Goal: Task Accomplishment & Management: Complete application form

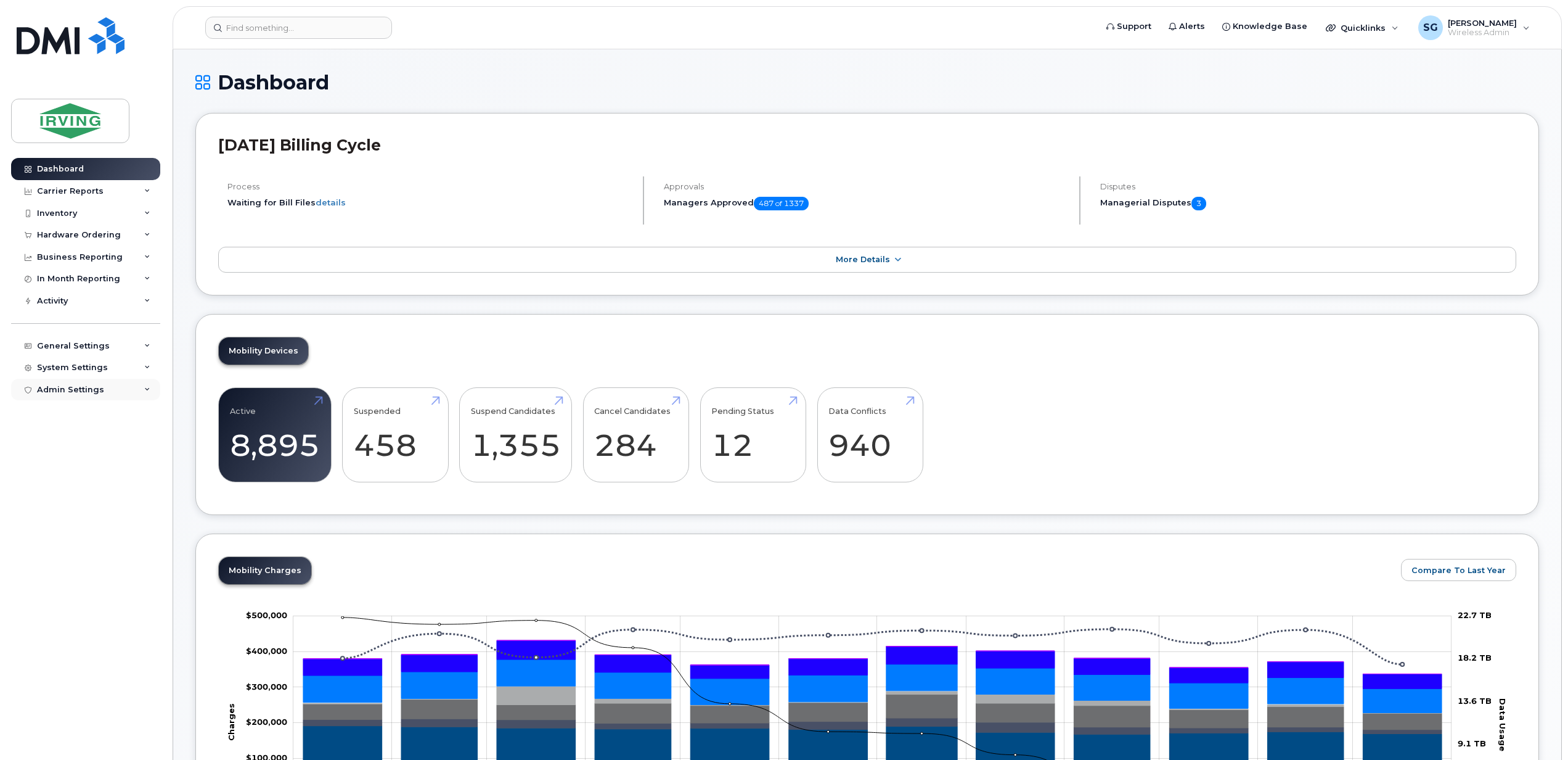
click at [146, 395] on div "Admin Settings" at bounding box center [86, 390] width 149 height 22
click at [109, 370] on div "System Settings" at bounding box center [86, 367] width 149 height 22
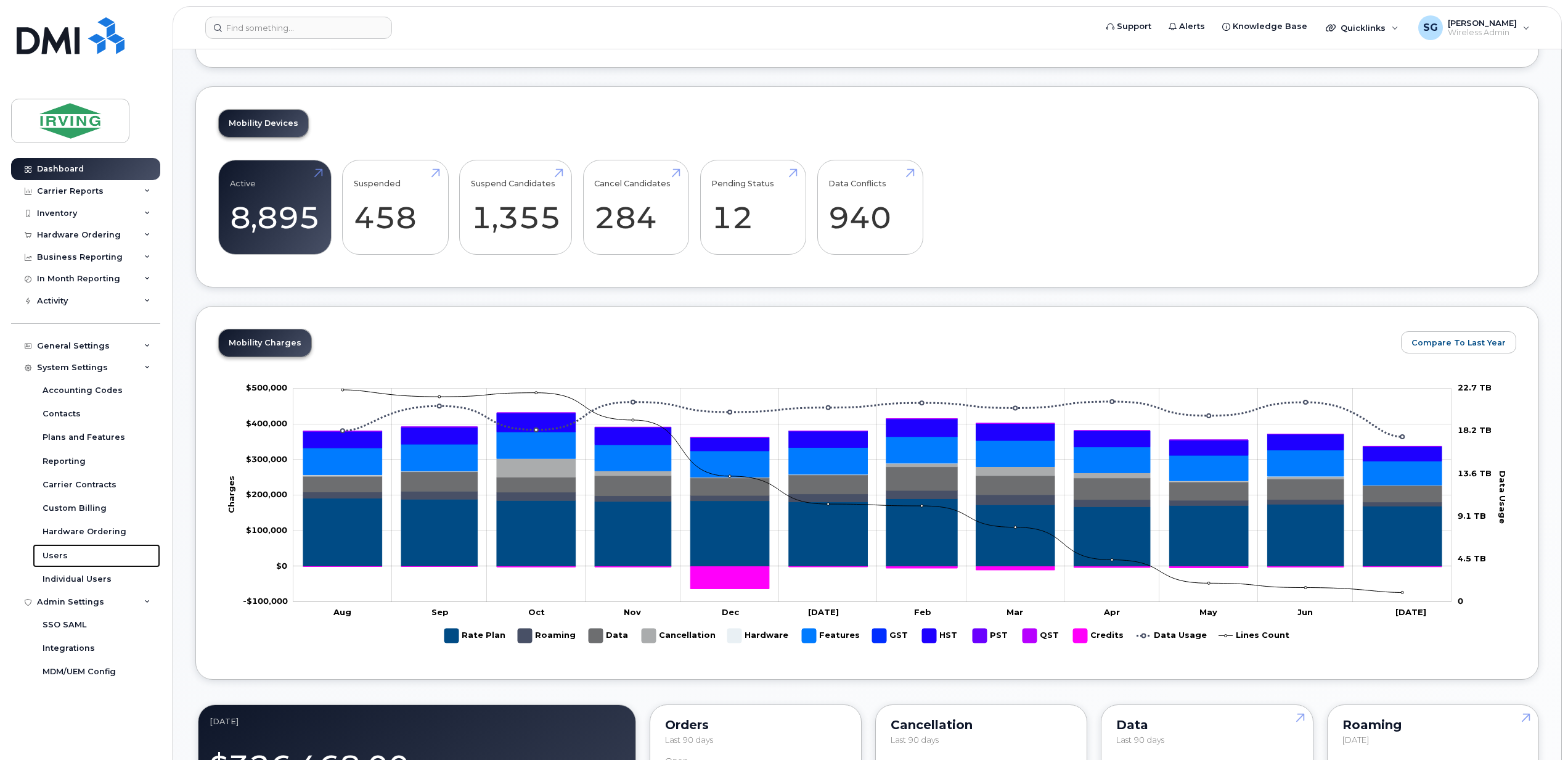
scroll to position [328, 0]
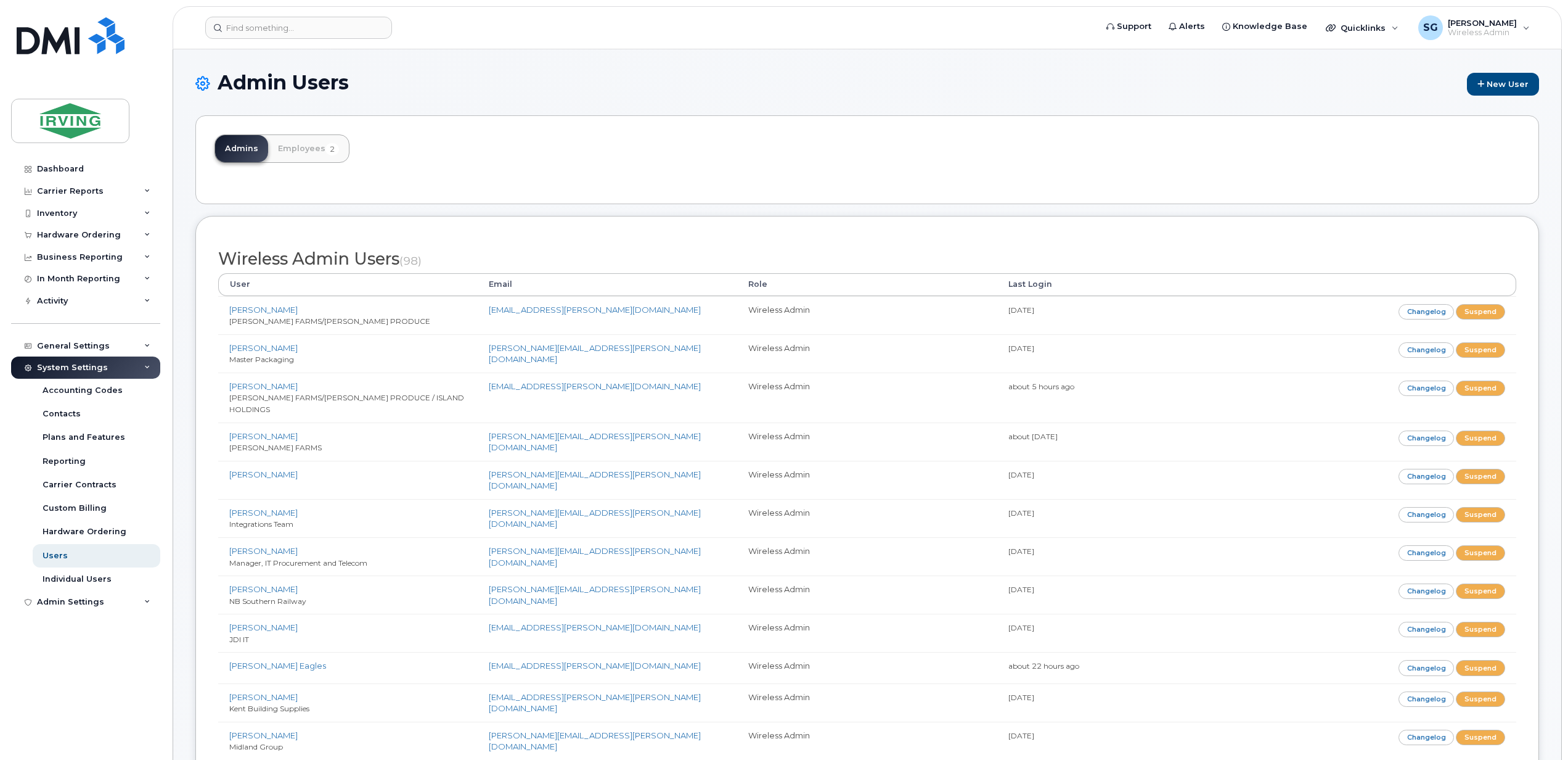
click at [1216, 136] on div "Admins Employees 2" at bounding box center [867, 159] width 1344 height 88
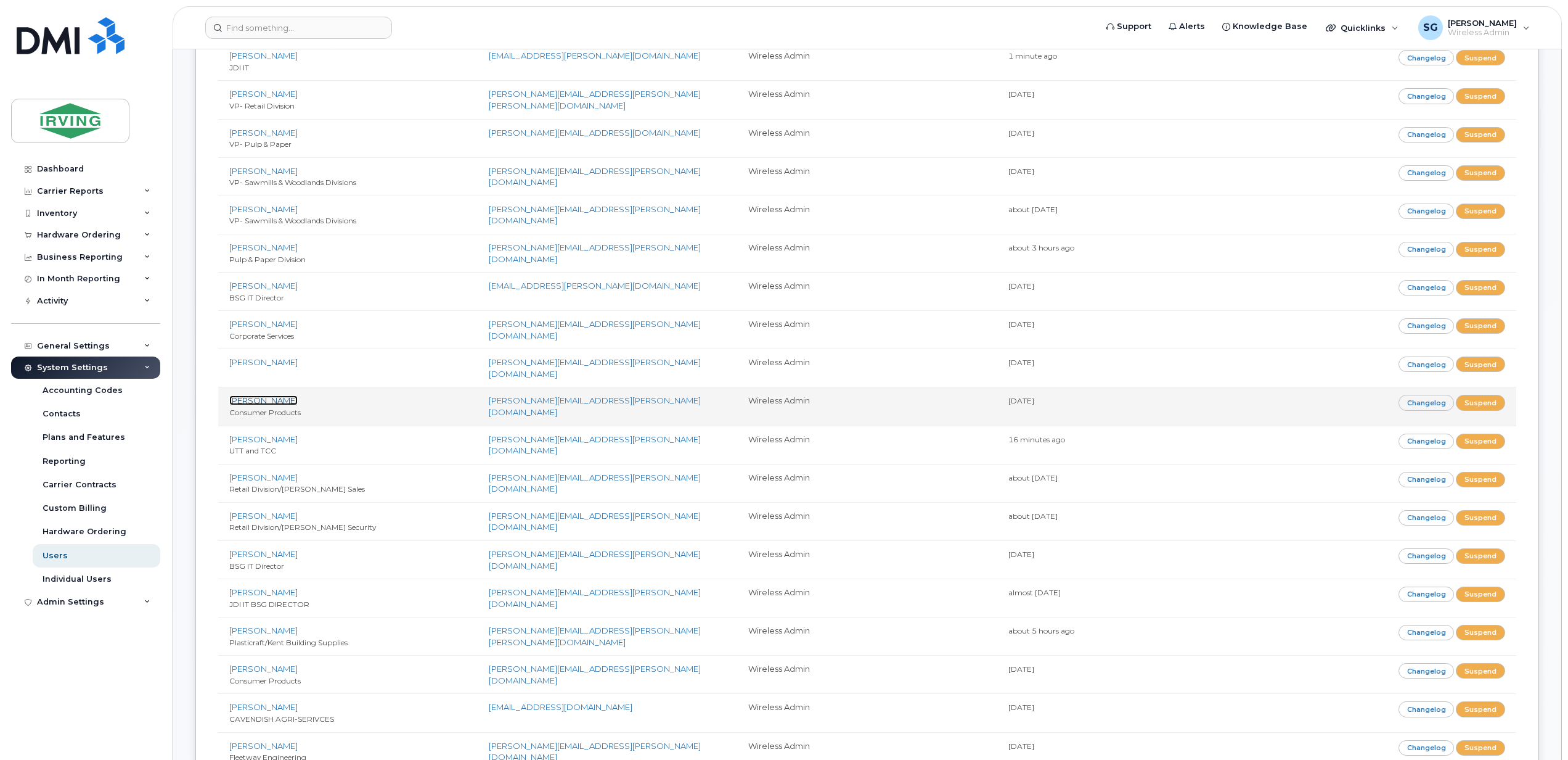
click at [271, 396] on link "[PERSON_NAME]" at bounding box center [263, 400] width 68 height 10
drag, startPoint x: 267, startPoint y: 385, endPoint x: 259, endPoint y: 379, distance: 10.0
click at [254, 396] on link "Brandie Smith" at bounding box center [263, 400] width 68 height 10
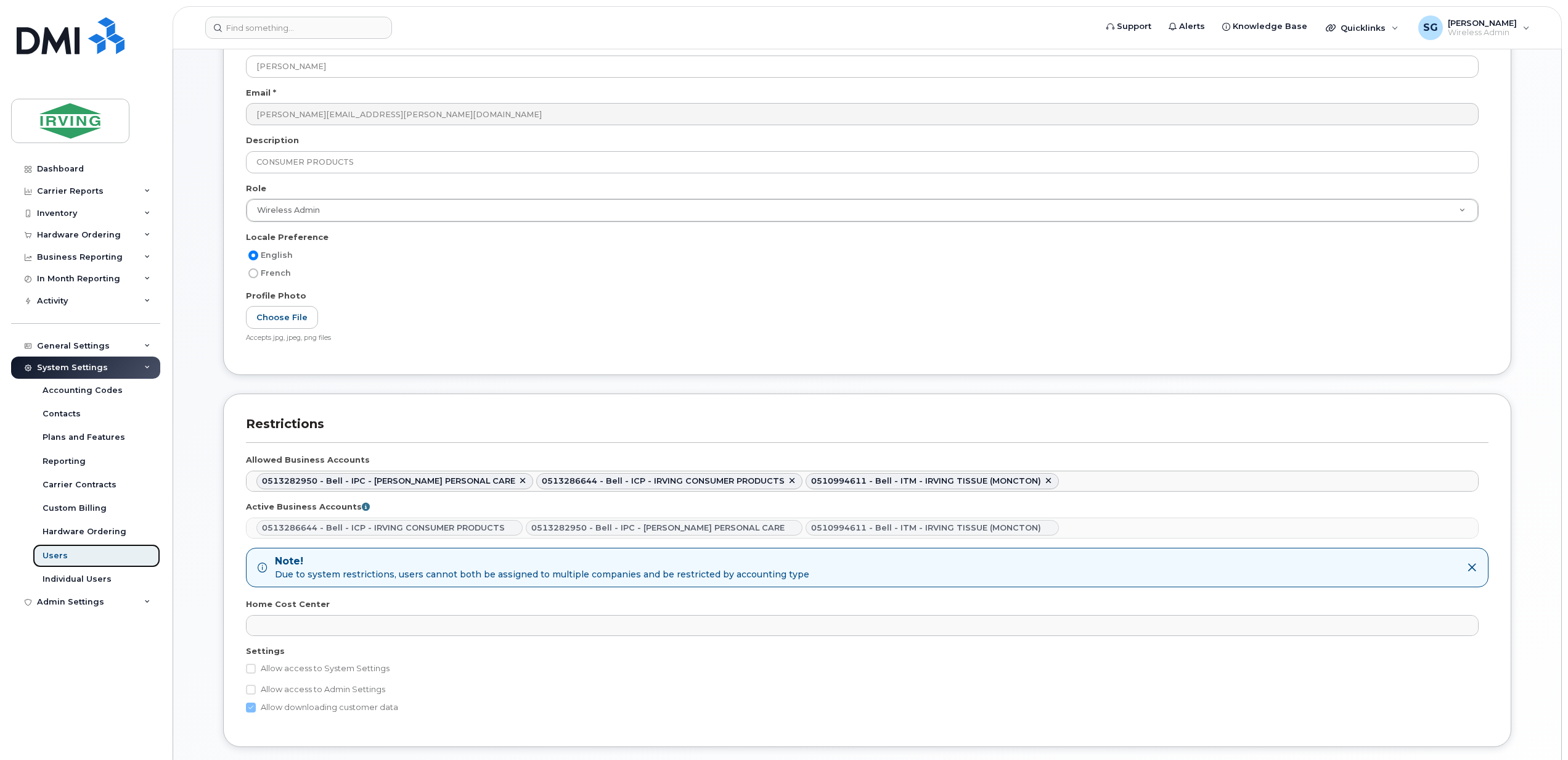
scroll to position [348, 0]
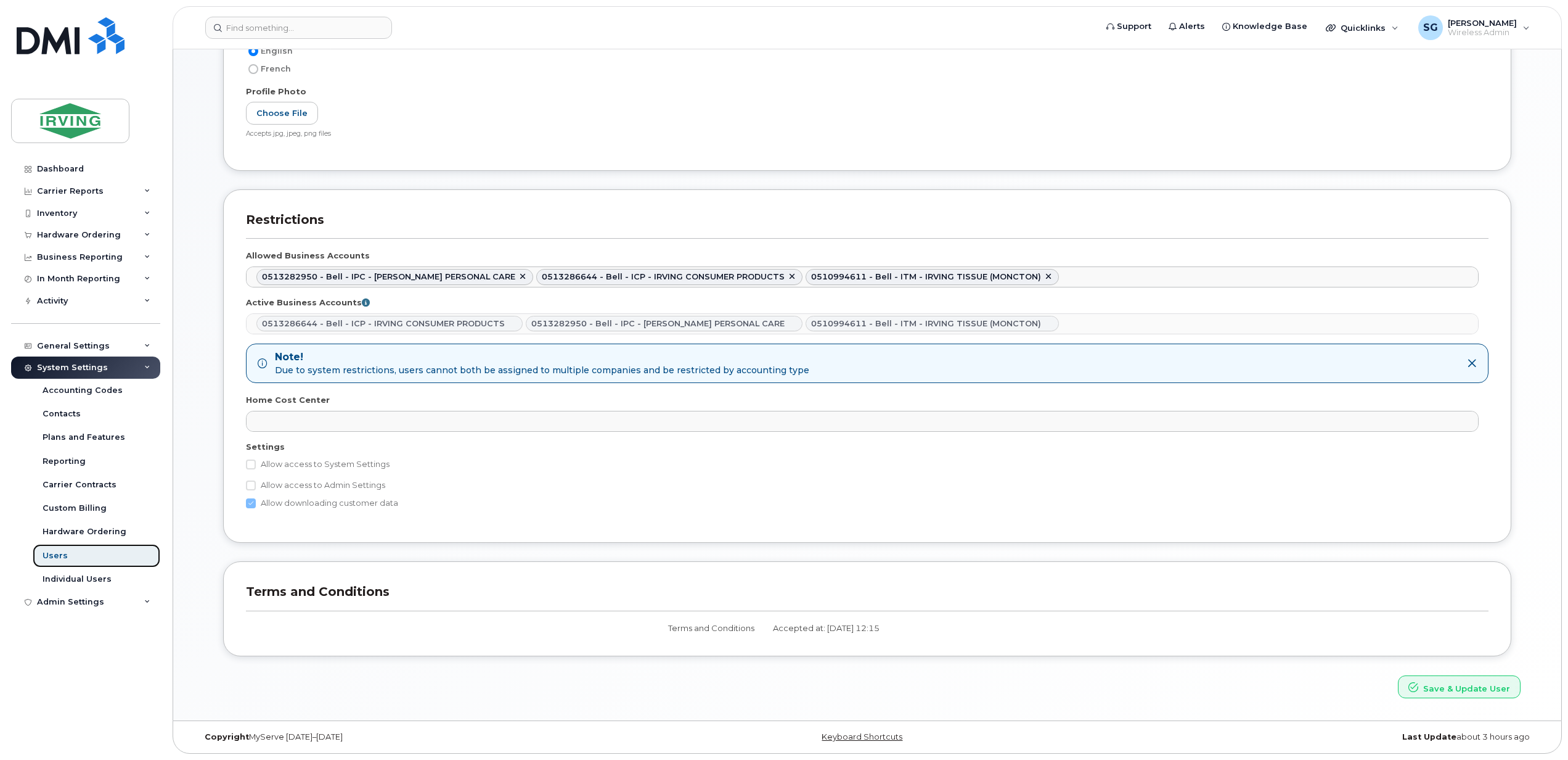
click at [65, 558] on div "Users" at bounding box center [55, 555] width 25 height 11
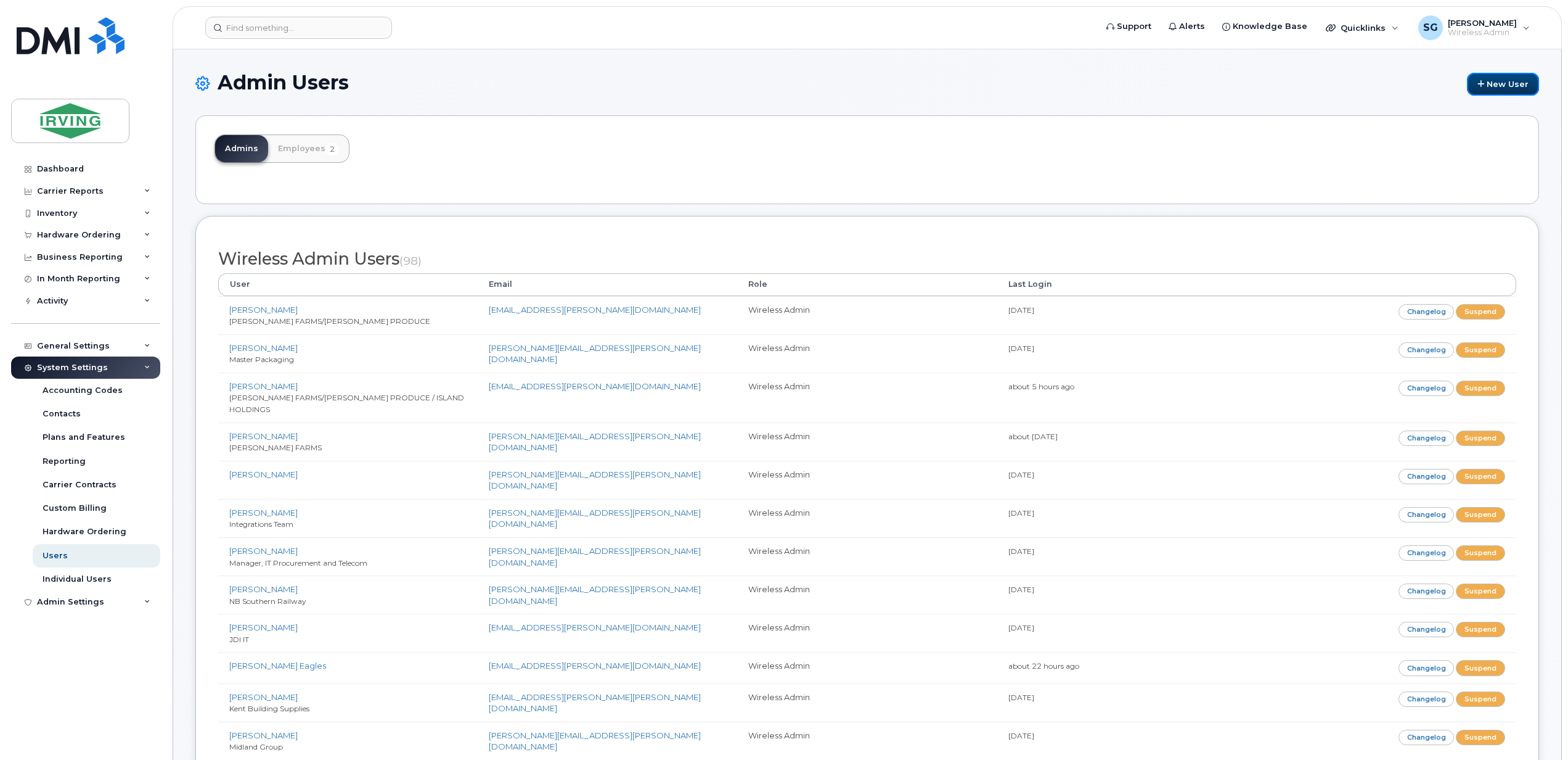
drag, startPoint x: 1486, startPoint y: 89, endPoint x: 906, endPoint y: 7, distance: 585.8
click at [1487, 89] on link "New User" at bounding box center [1503, 84] width 72 height 23
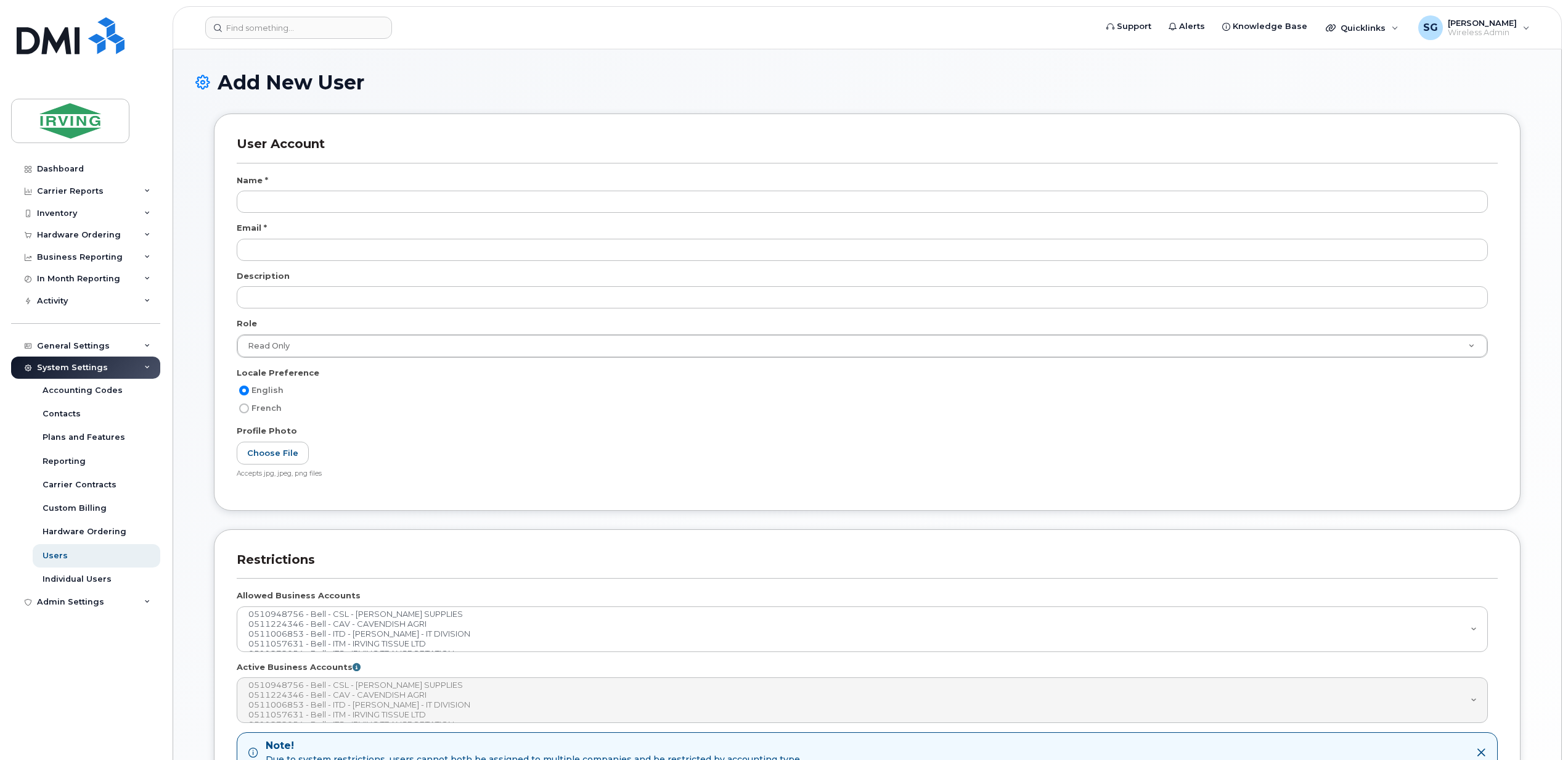
select select
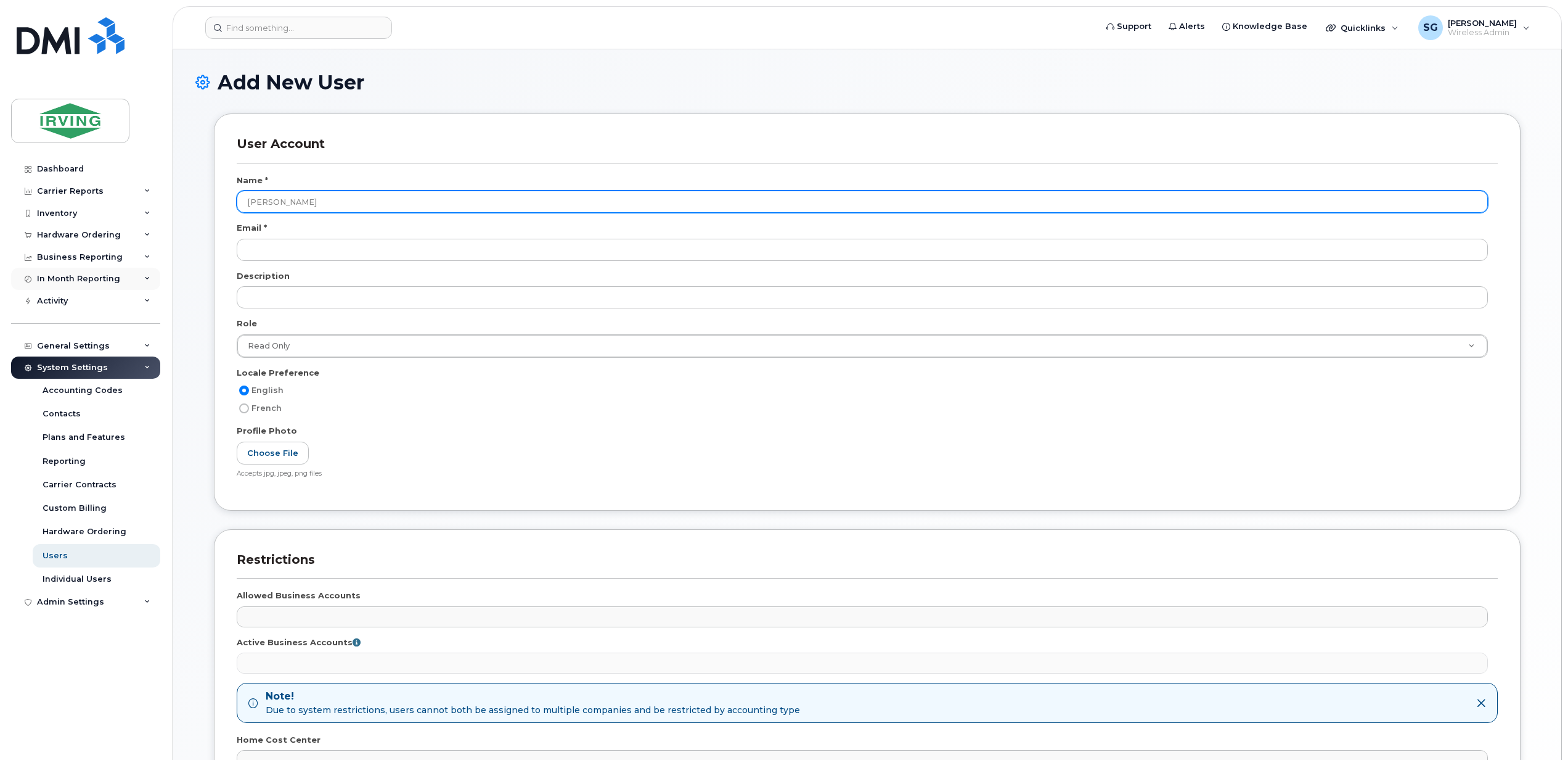
type input "[PERSON_NAME]"
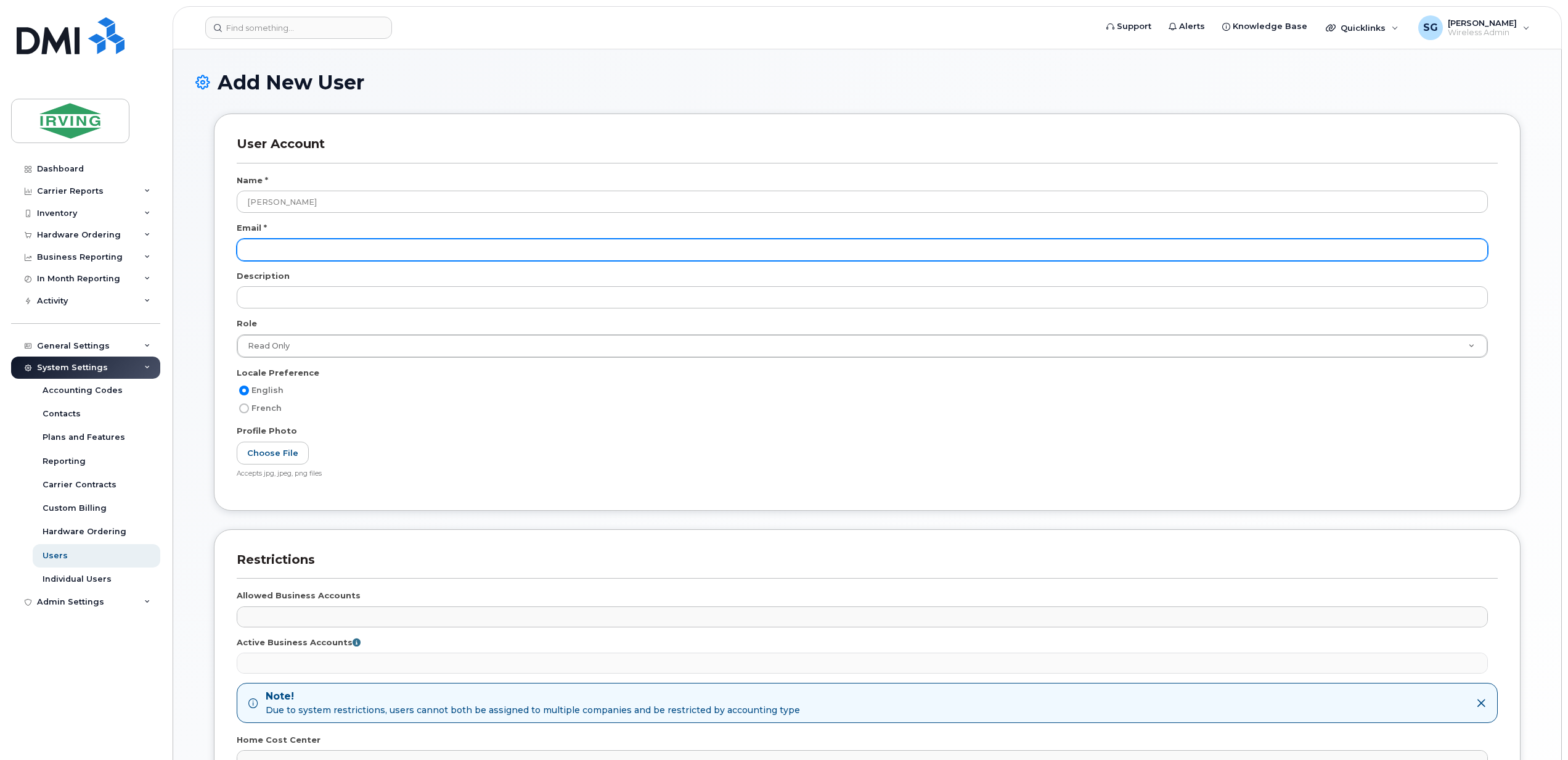
drag, startPoint x: 262, startPoint y: 230, endPoint x: 259, endPoint y: 240, distance: 10.4
click at [262, 230] on label "Email *" at bounding box center [252, 228] width 31 height 11
click at [259, 240] on input "email" at bounding box center [863, 250] width 1251 height 22
paste input "rogersbsg.atlantic@rci.rogers.com"
type input "rogersbsg.atlantic@rci.rogers.com"
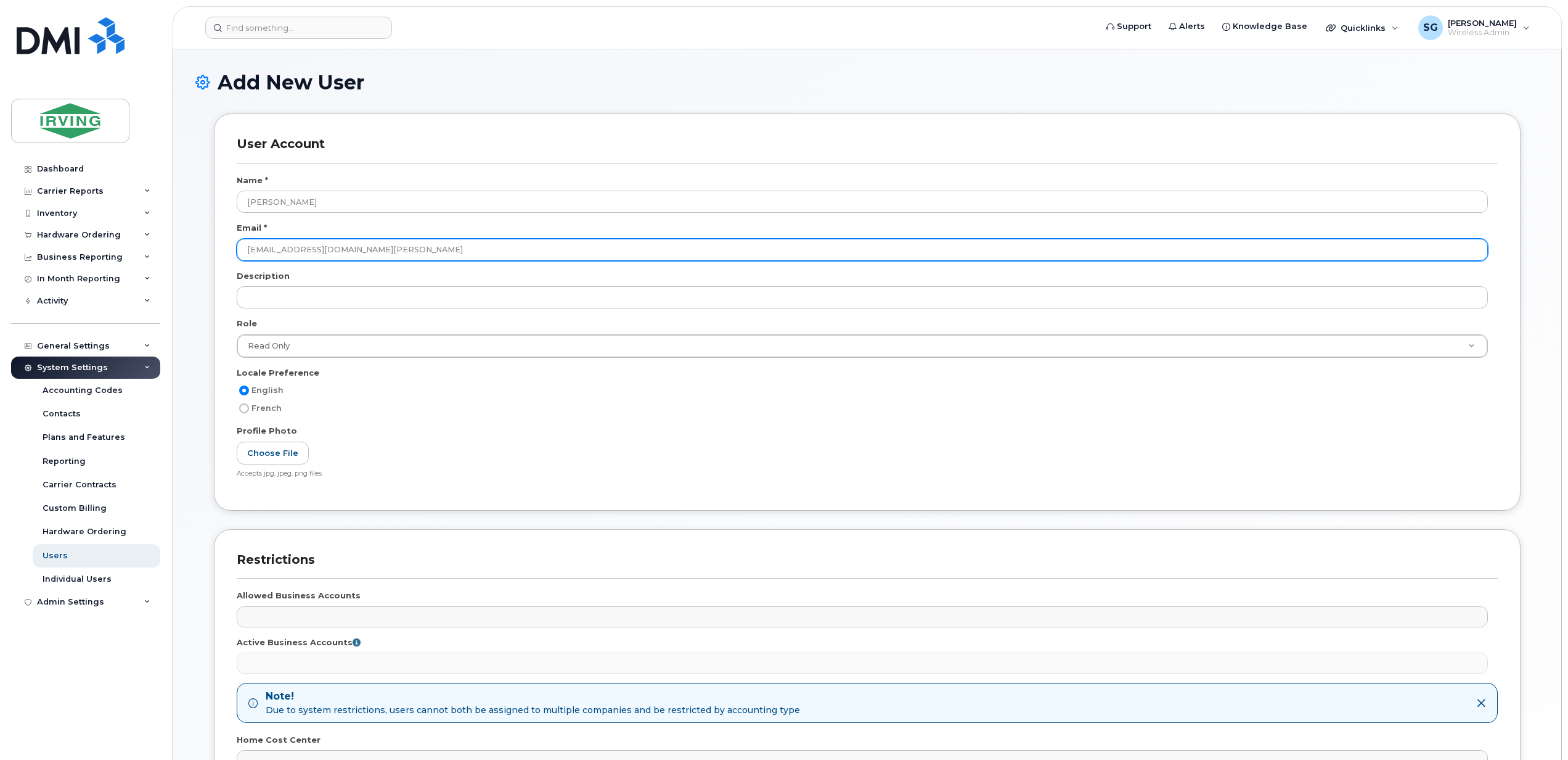
drag, startPoint x: 400, startPoint y: 244, endPoint x: 244, endPoint y: 250, distance: 156.1
click at [244, 250] on input "rogersbsg.atlantic@rci.rogers.com" at bounding box center [863, 250] width 1251 height 22
click at [313, 255] on input "email" at bounding box center [863, 250] width 1251 height 22
paste input "[EMAIL_ADDRESS][PERSON_NAME][DOMAIN_NAME]"
type input "[EMAIL_ADDRESS][PERSON_NAME][DOMAIN_NAME]"
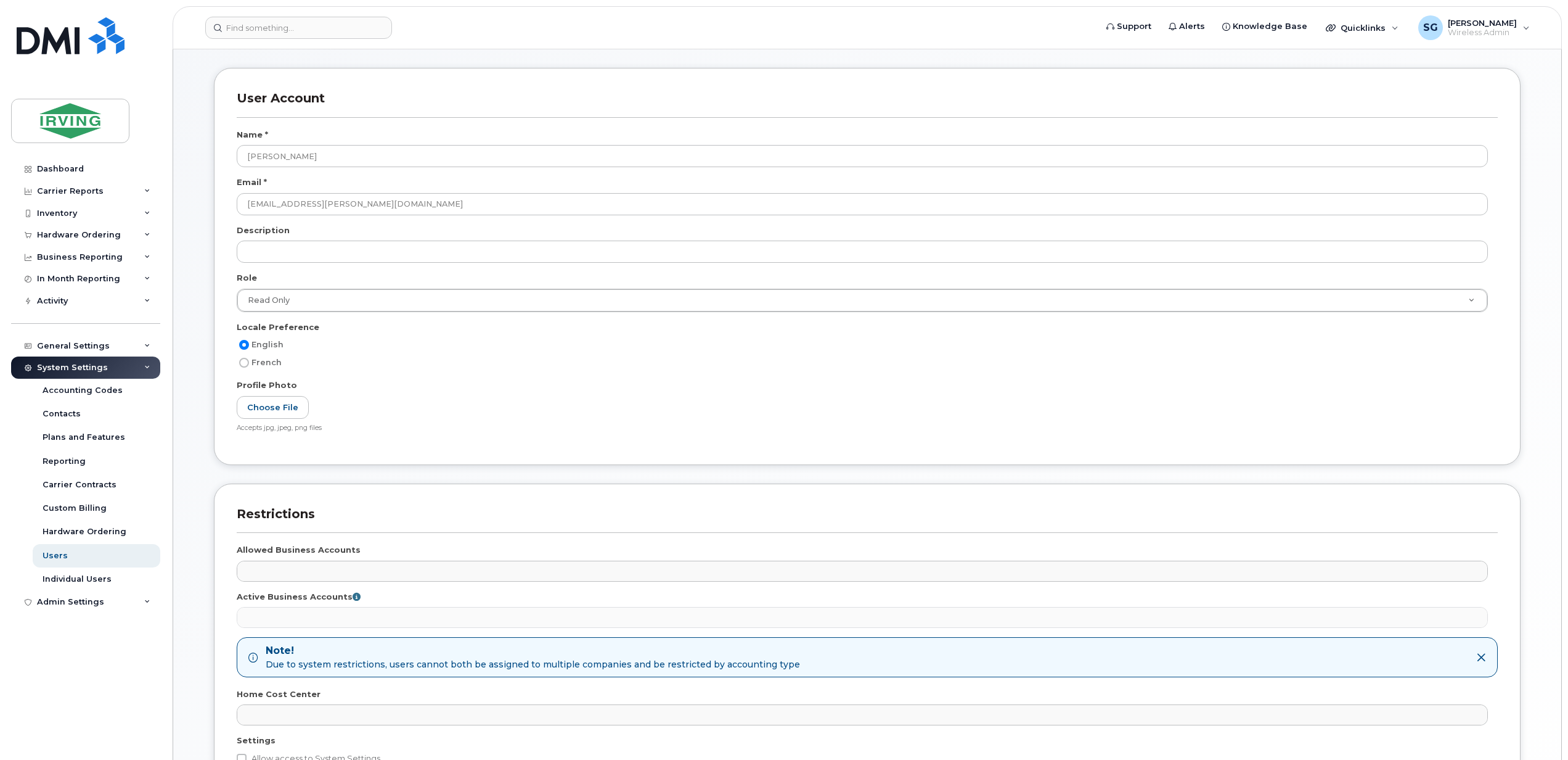
scroll to position [82, 0]
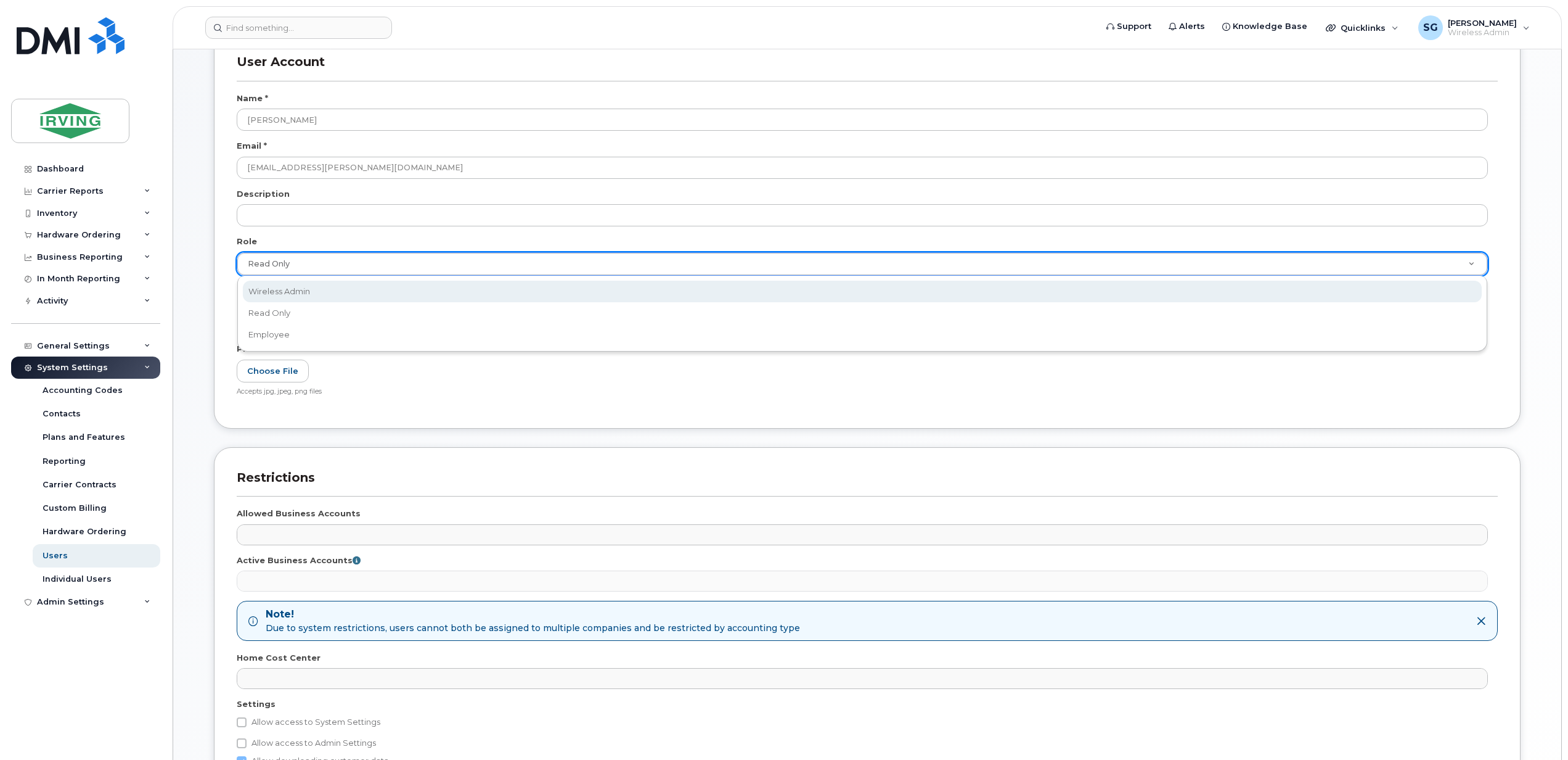
select select "wireless_admin"
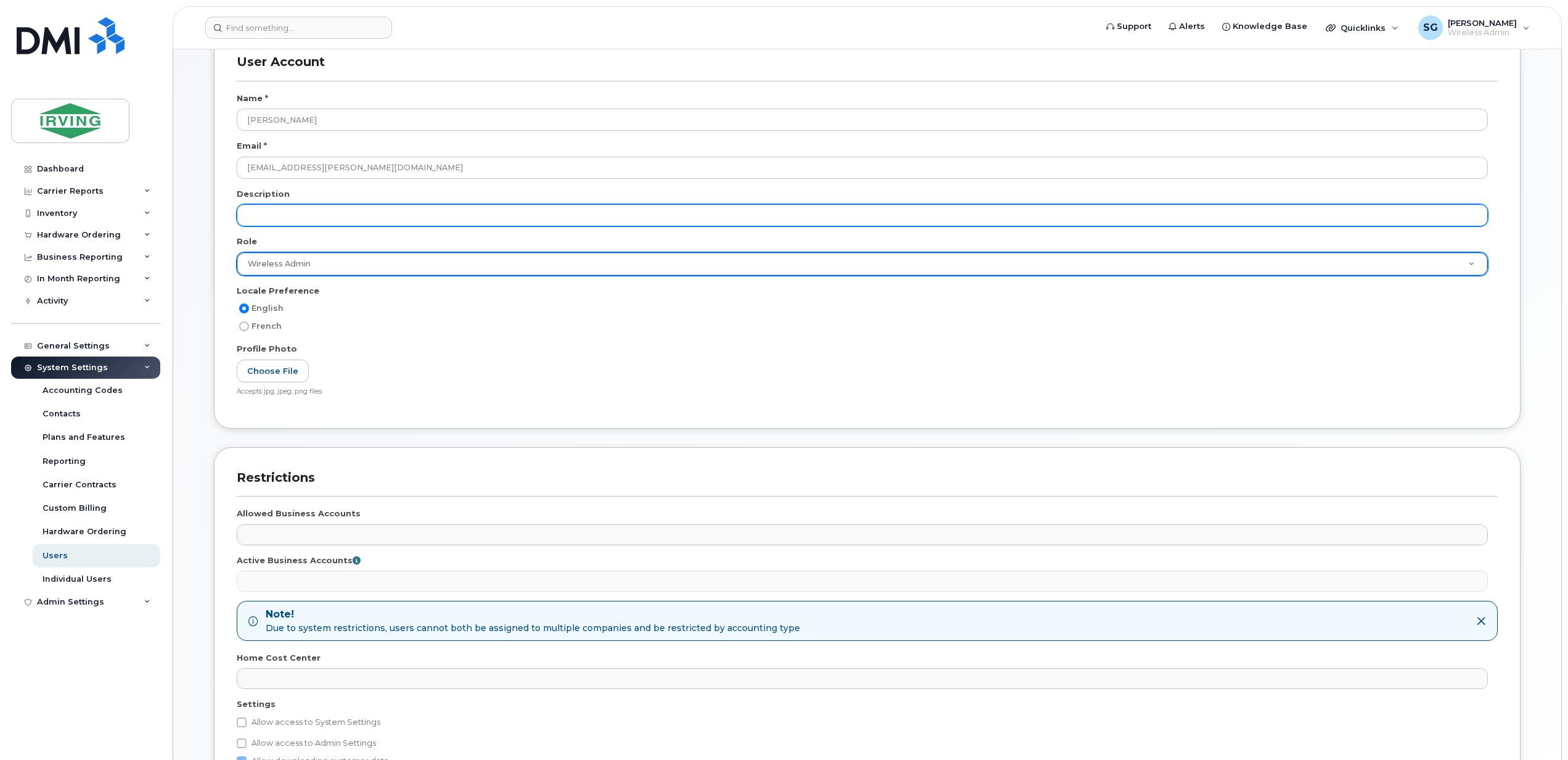
click at [272, 221] on input "text" at bounding box center [863, 215] width 1251 height 22
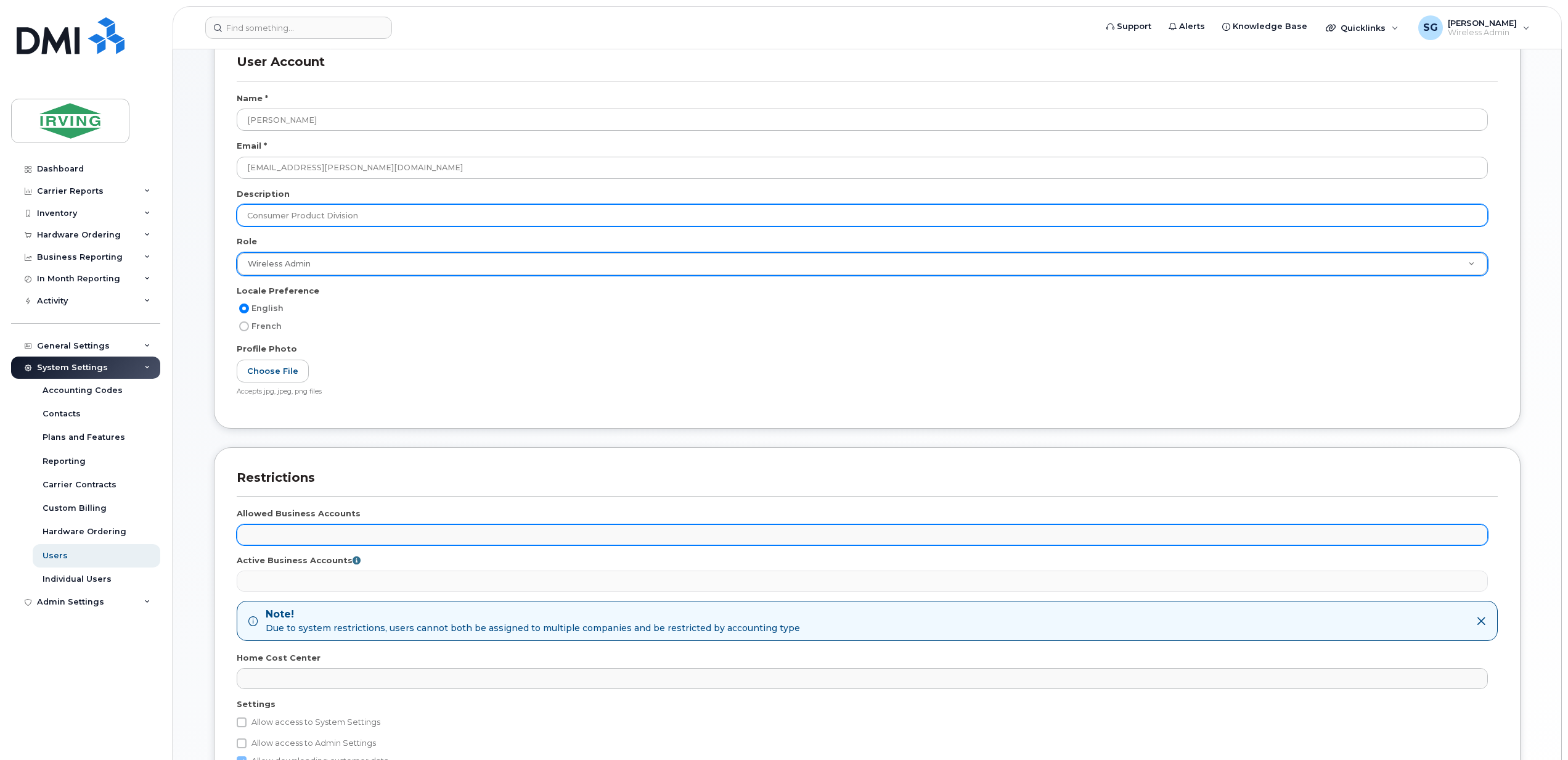
type input "Consumer Product Division"
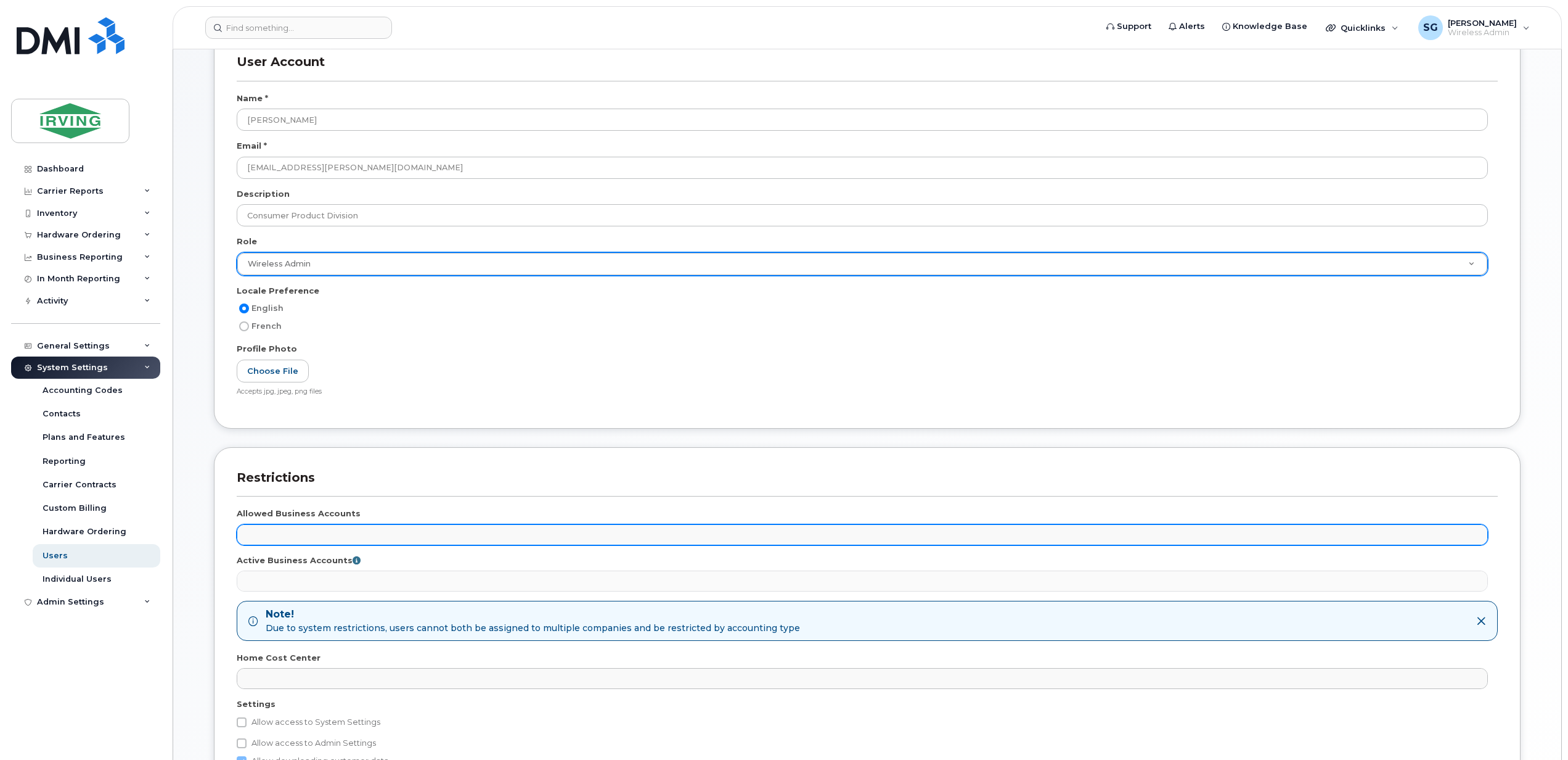
click at [374, 538] on ul at bounding box center [862, 534] width 1250 height 20
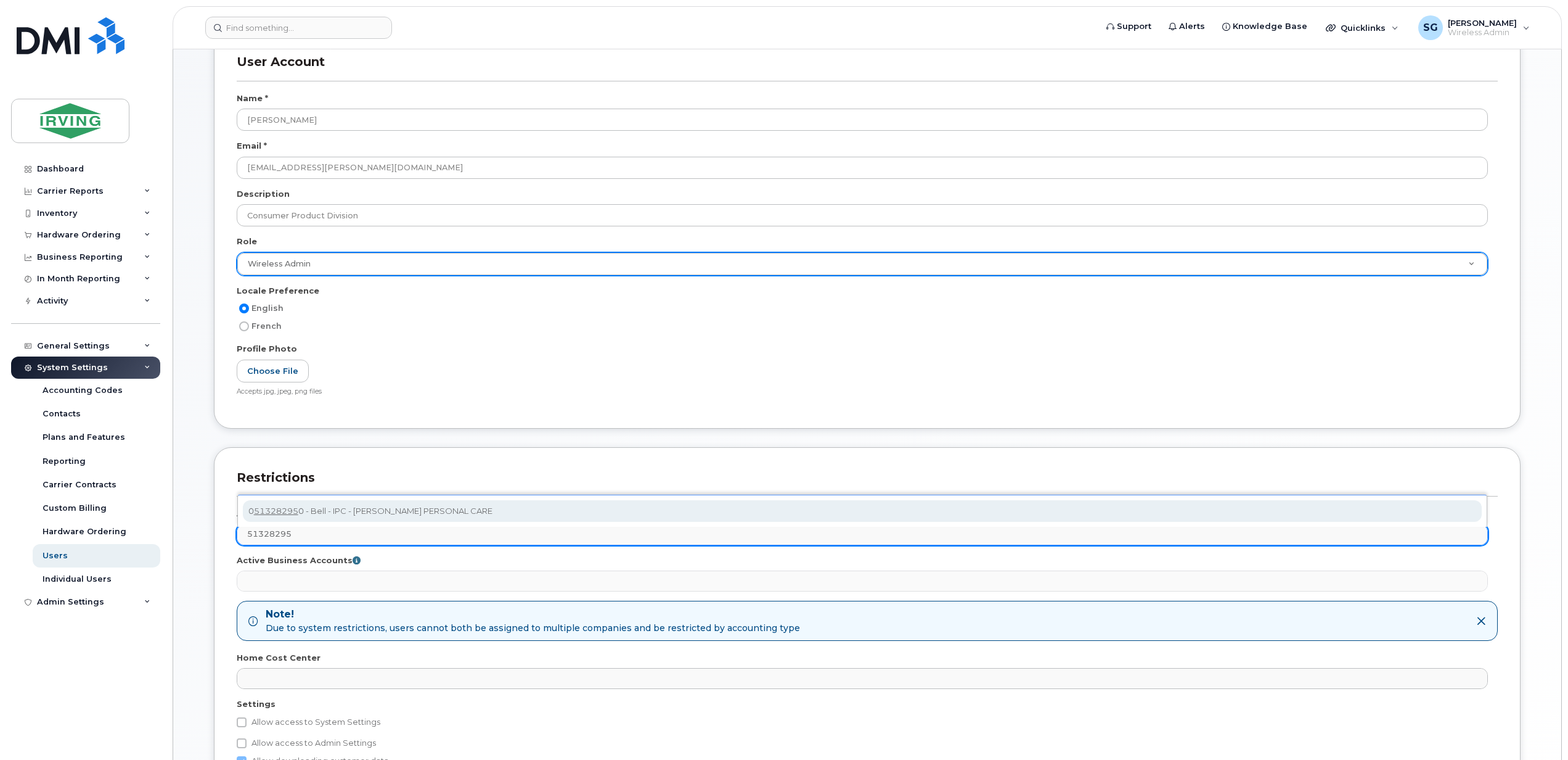
type input "51328295"
select select "11295"
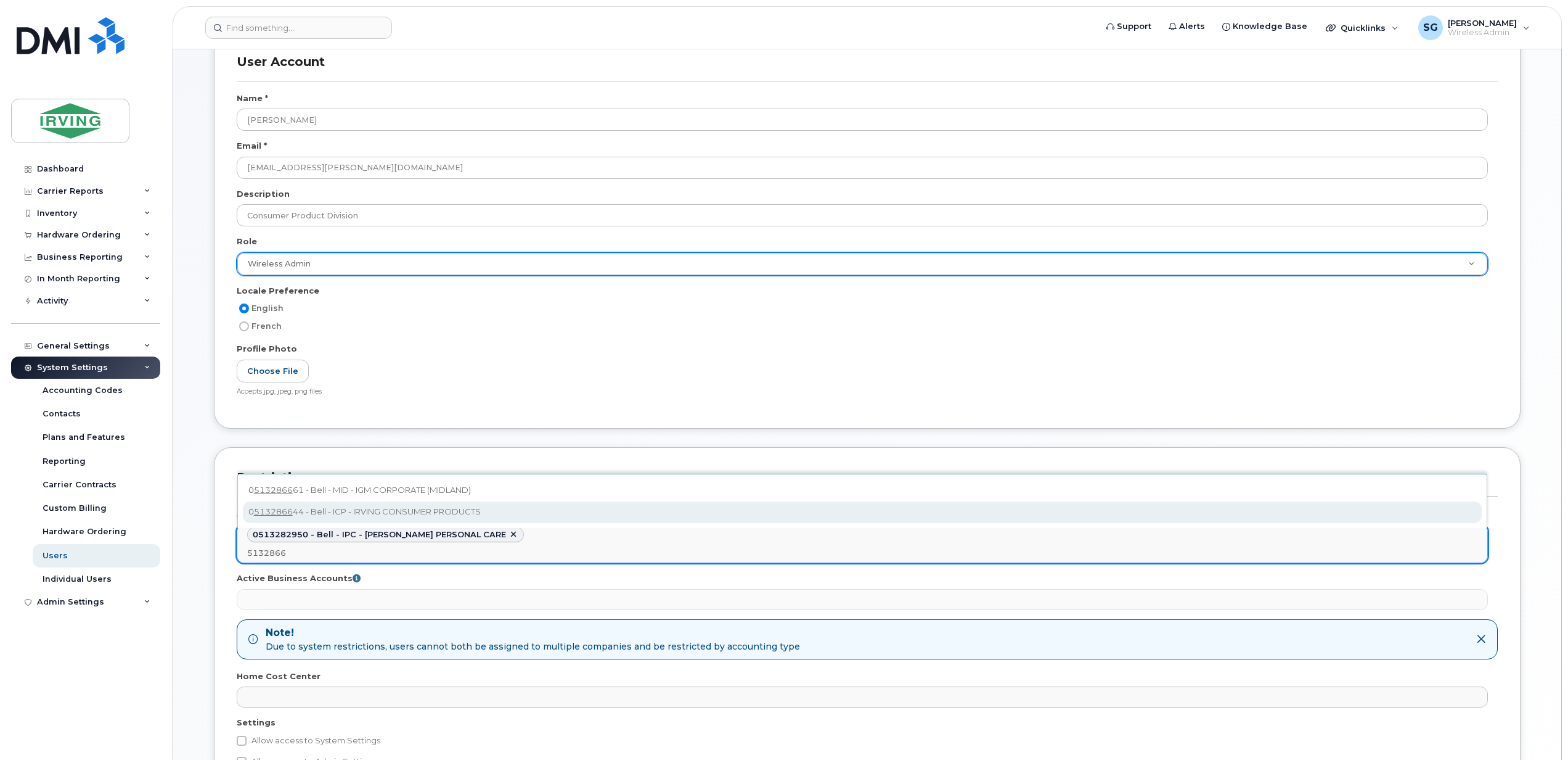
type input "5132866"
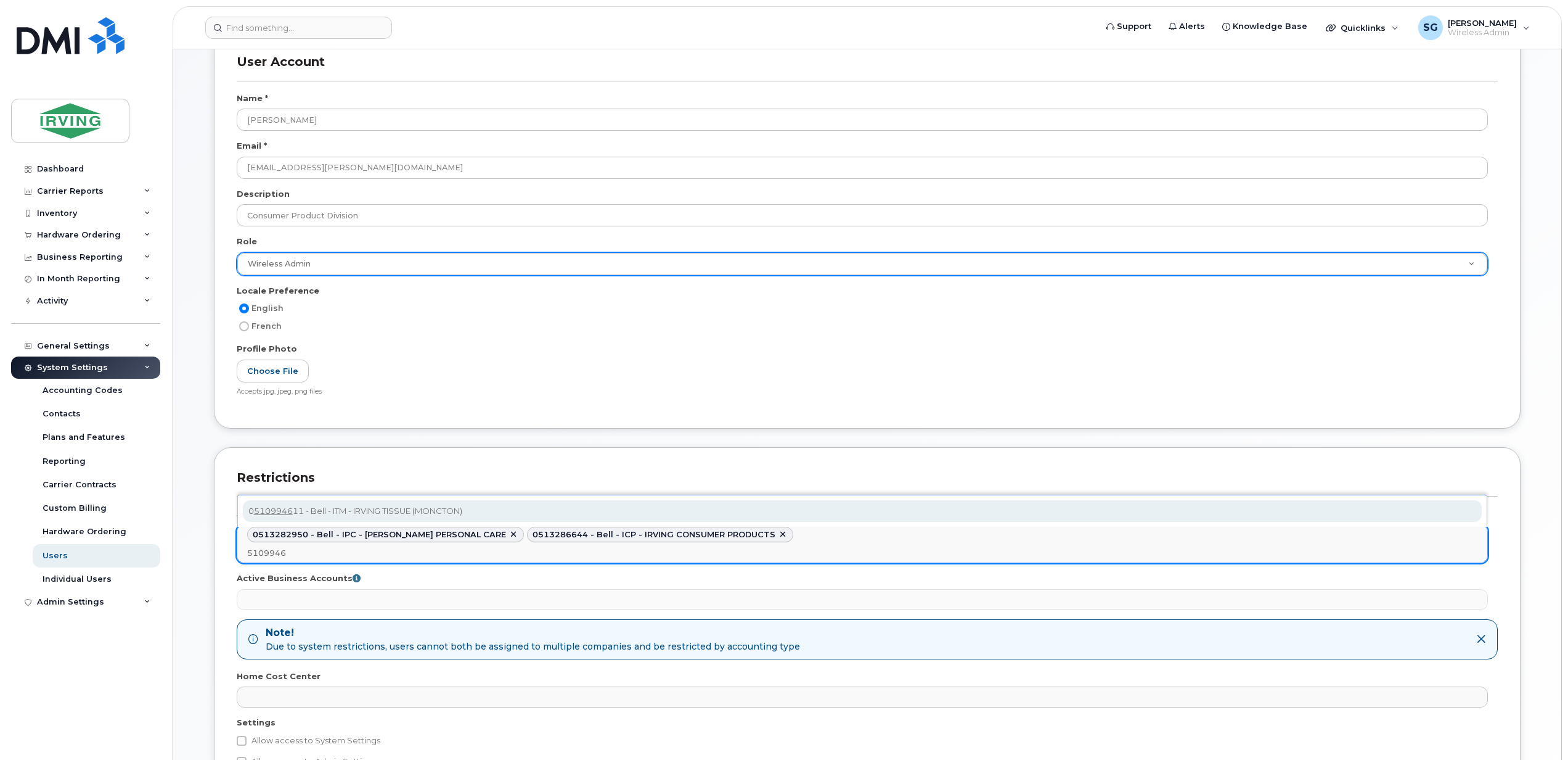
type input "5109946"
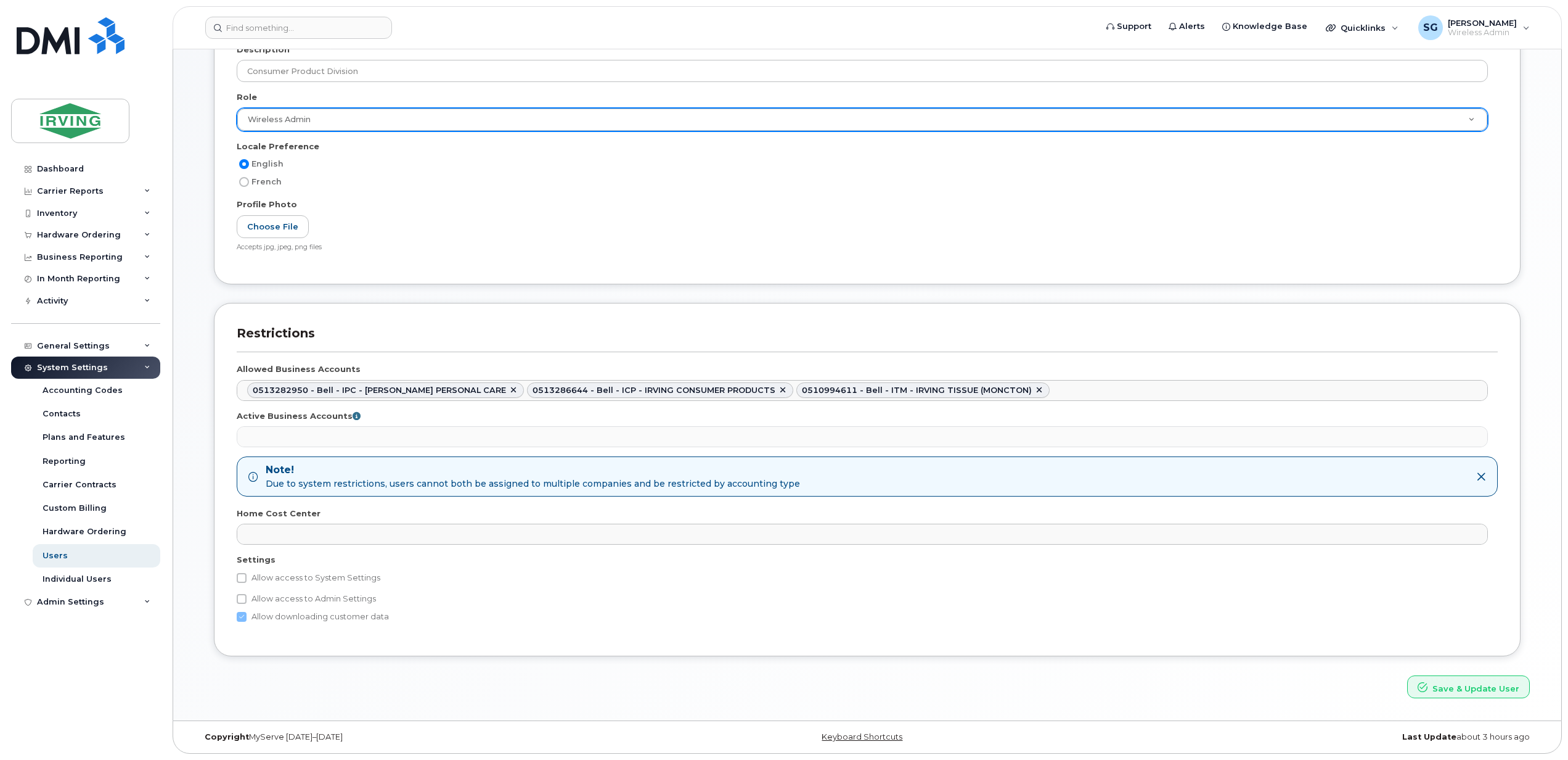
scroll to position [230, 0]
click at [1480, 682] on button "Save & Update User" at bounding box center [1468, 686] width 122 height 23
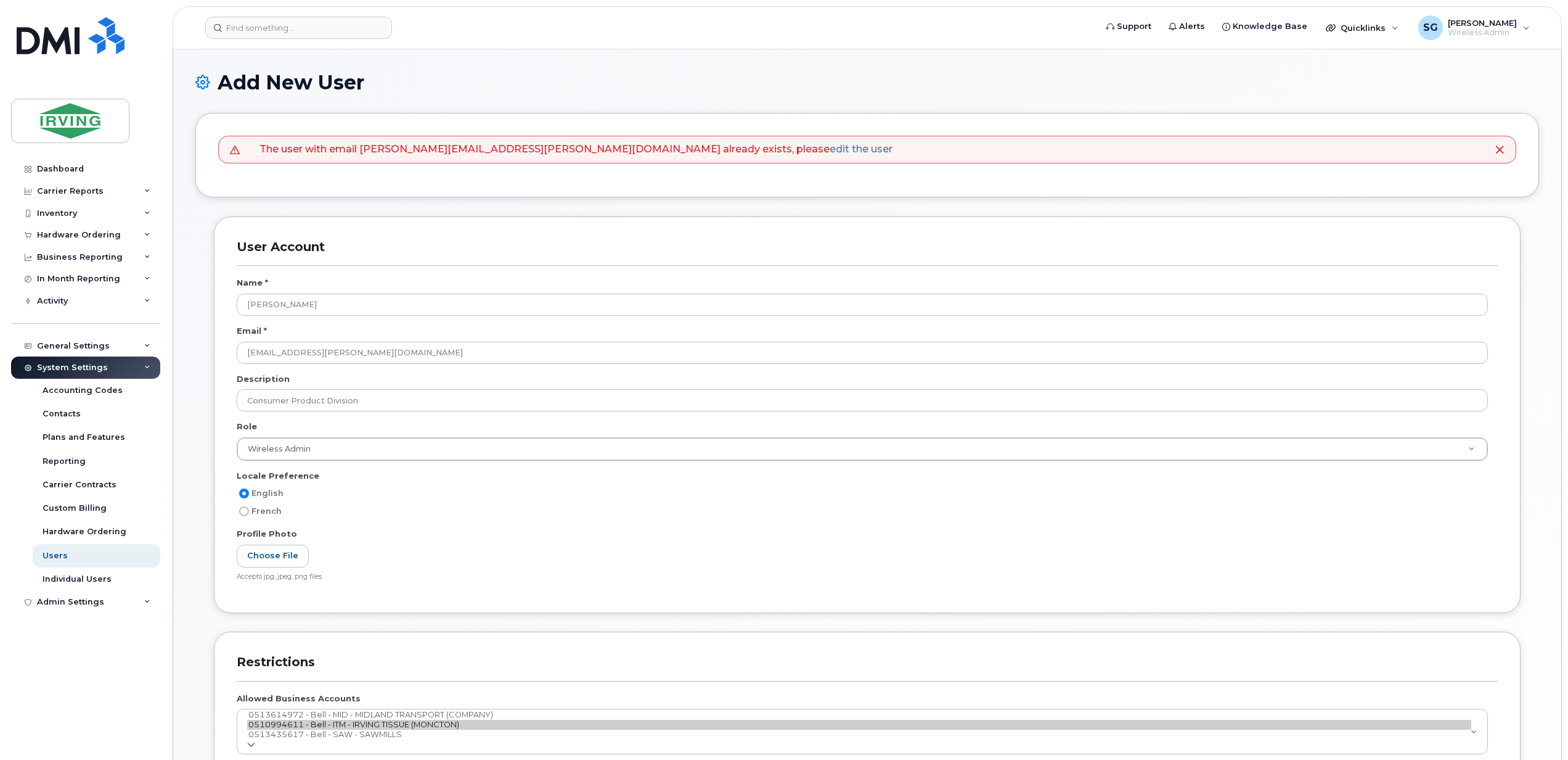
scroll to position [201, 0]
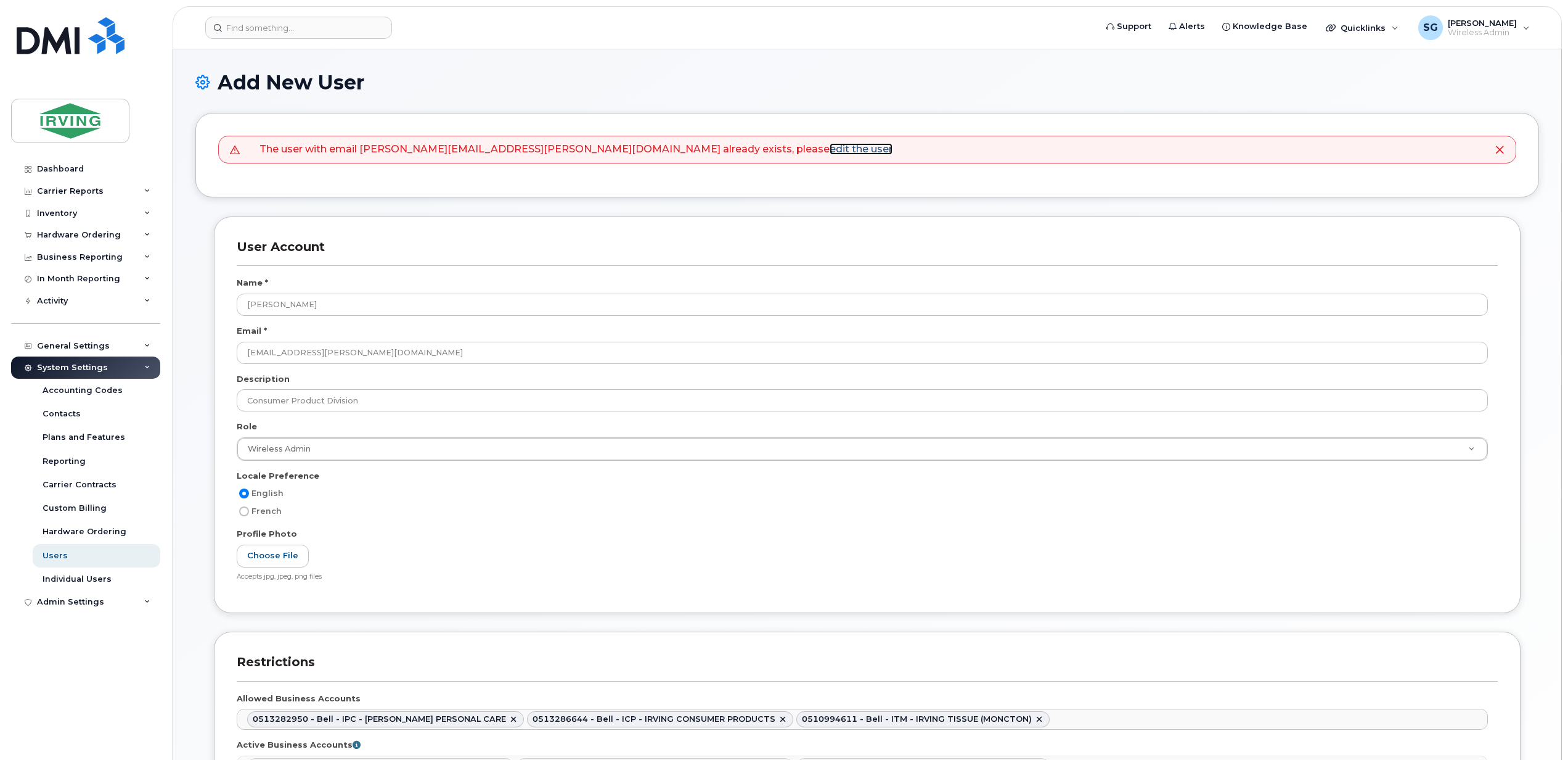
click at [830, 153] on link "edit the user" at bounding box center [861, 148] width 63 height 11
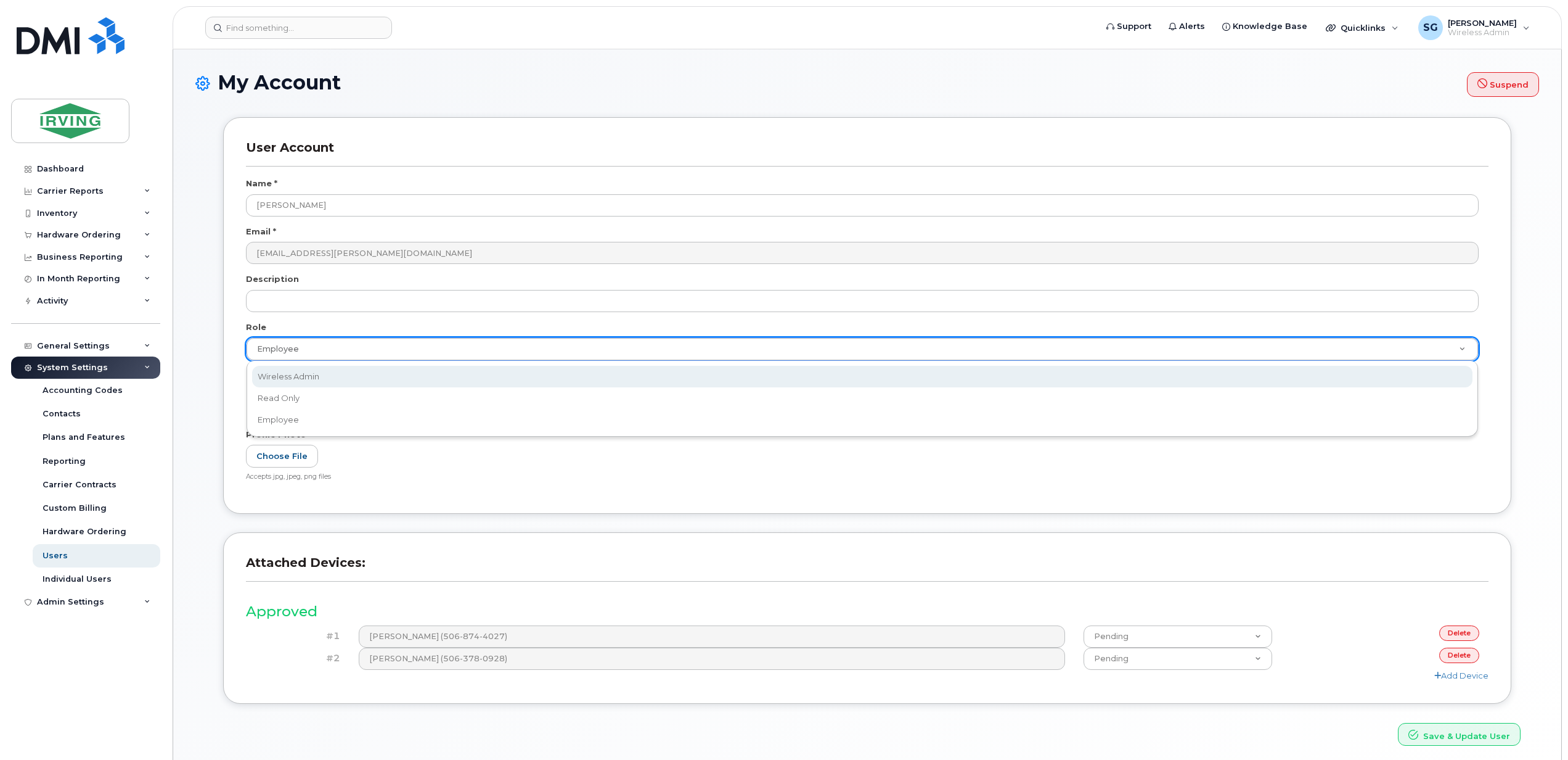
select select "wireless_admin"
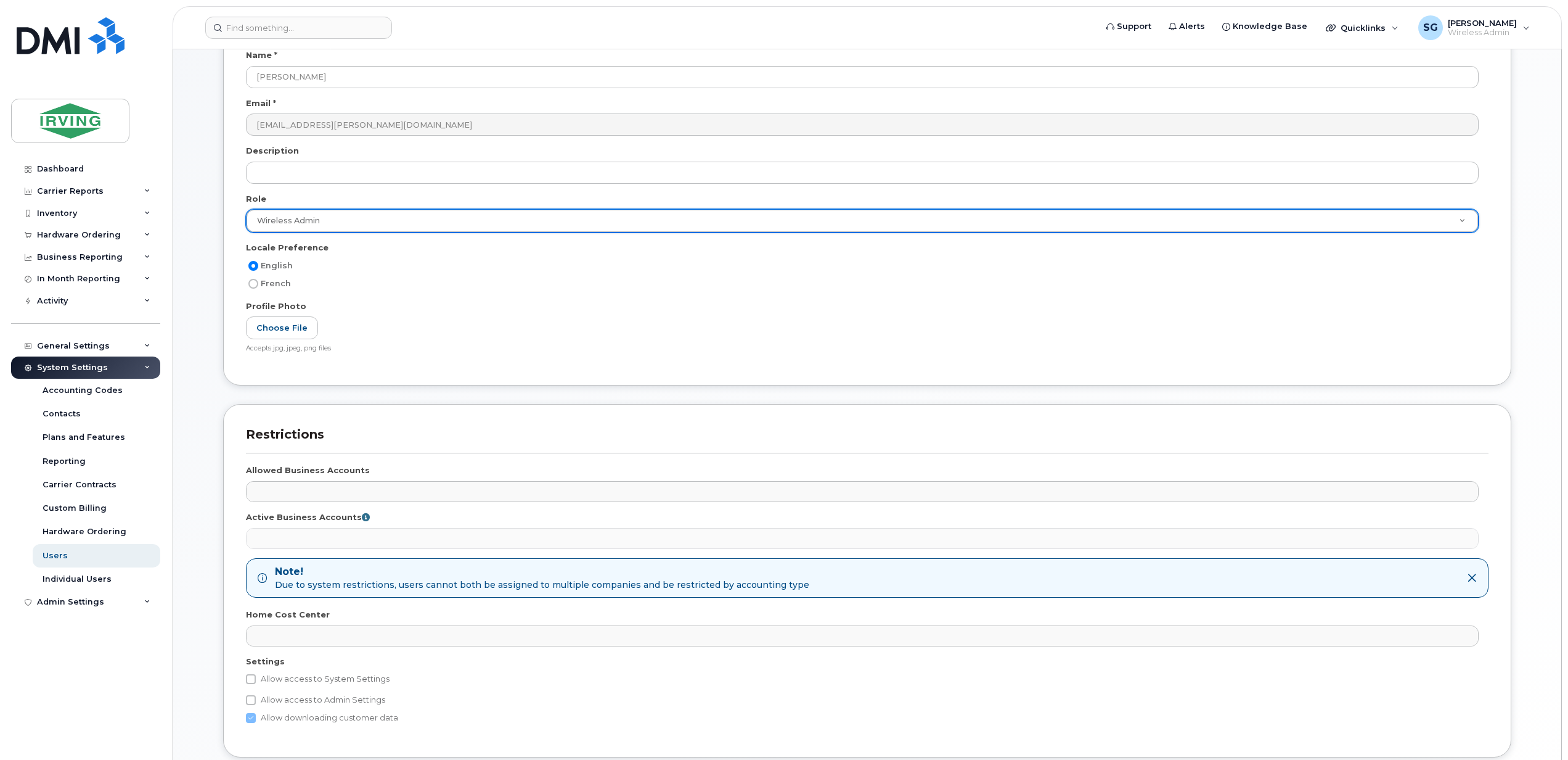
scroll to position [233, 0]
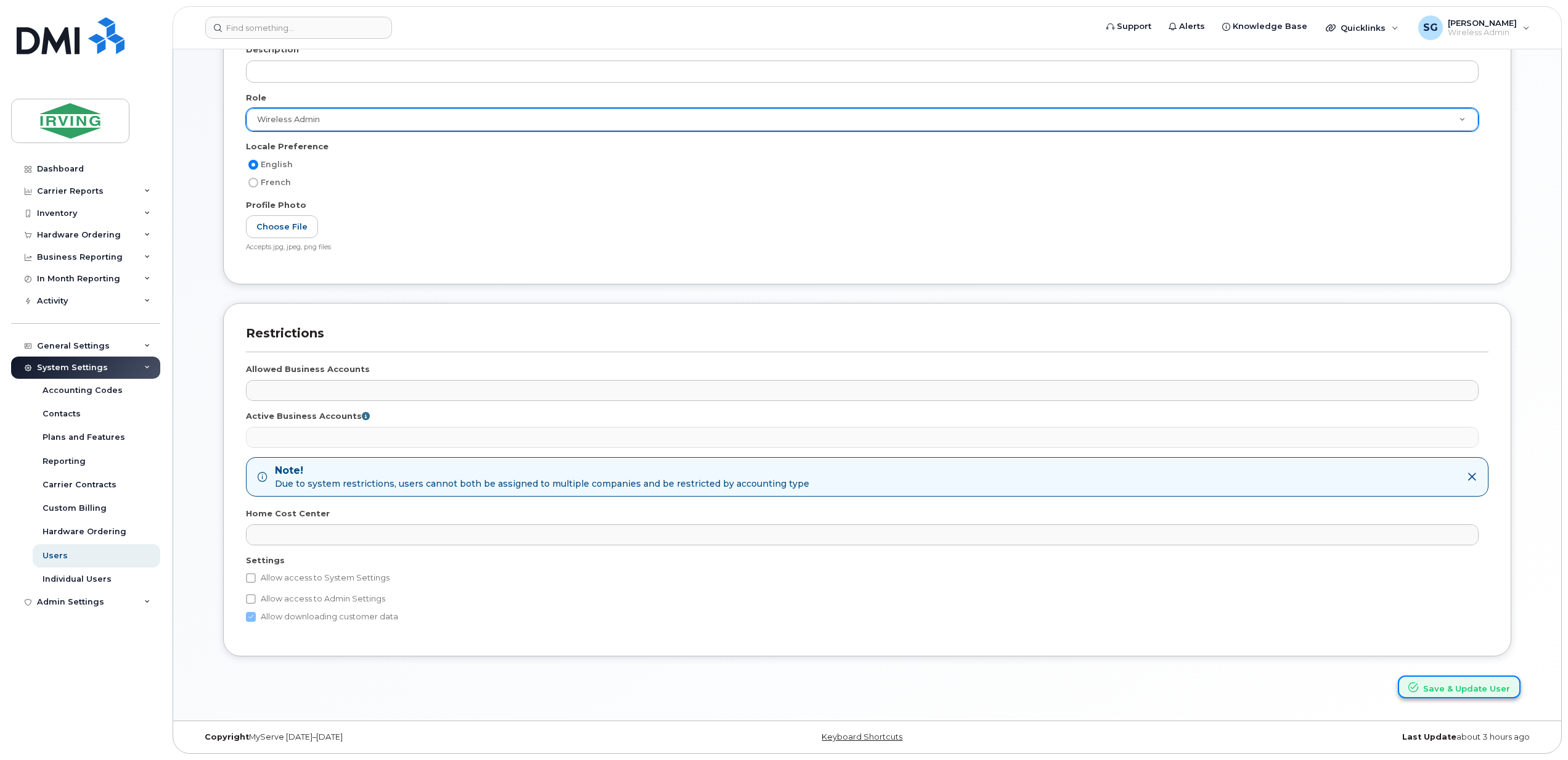
click at [1419, 692] on button "Save & Update User" at bounding box center [1460, 686] width 122 height 23
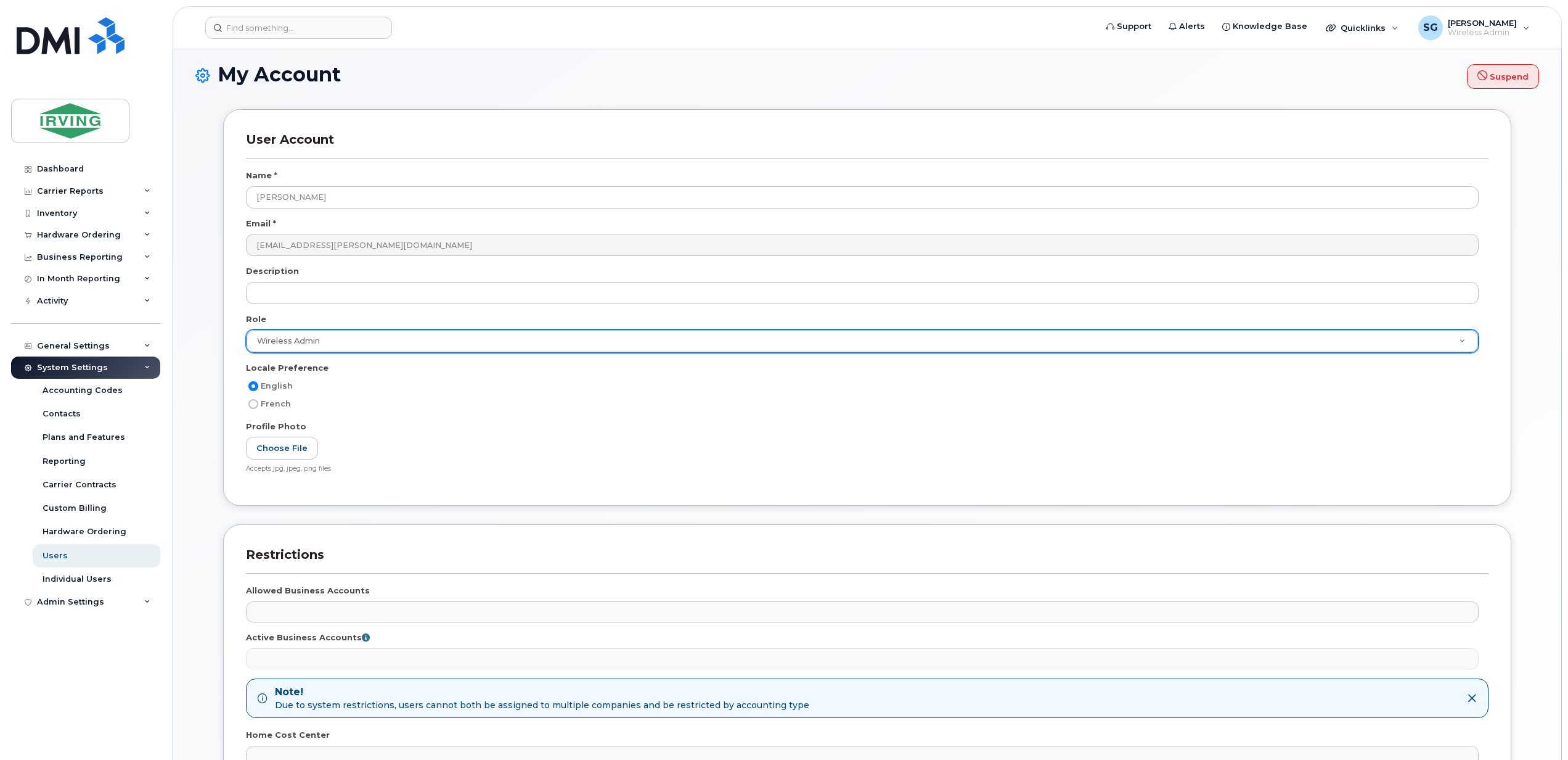
scroll to position [0, 0]
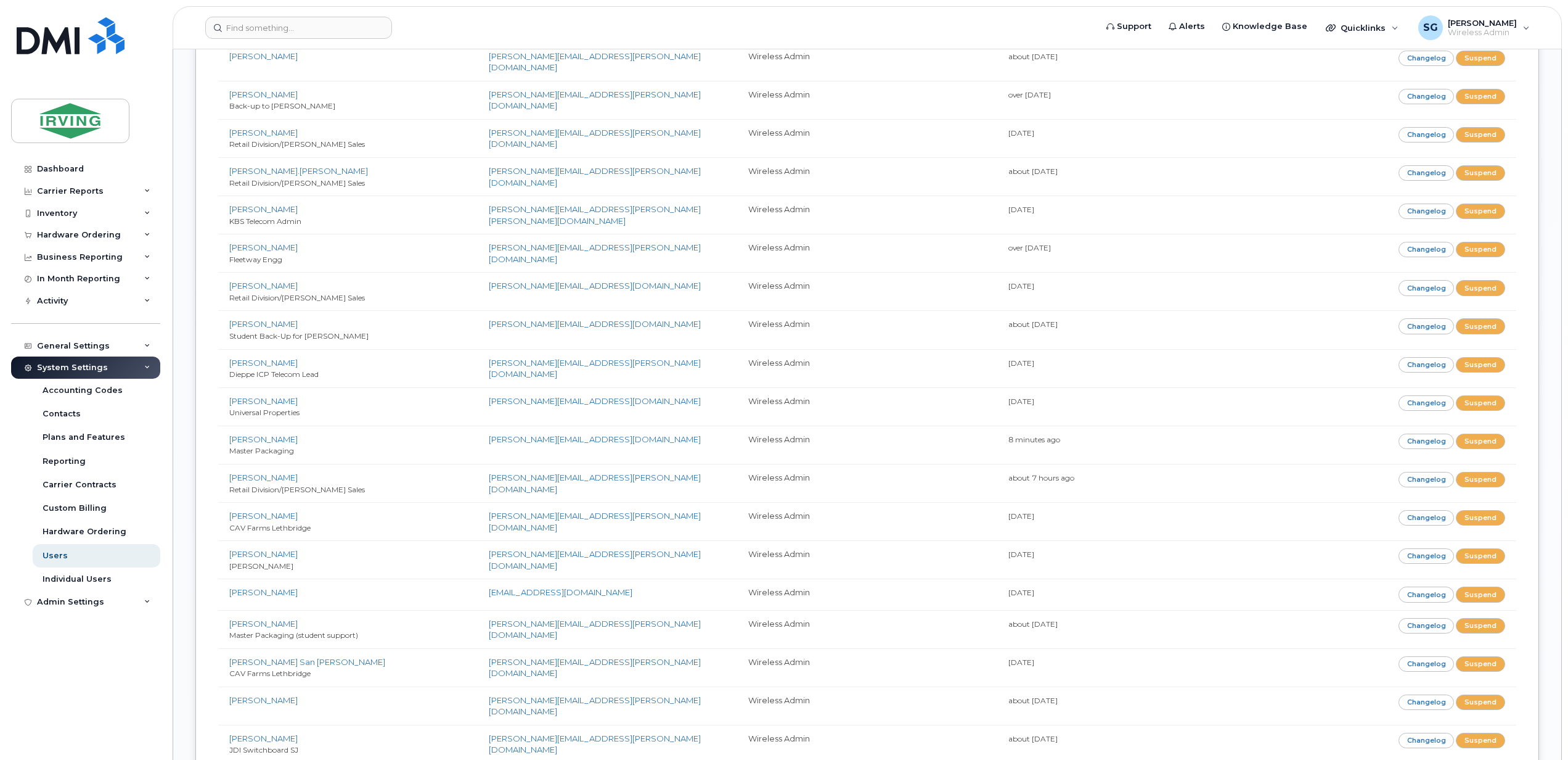
scroll to position [3536, 0]
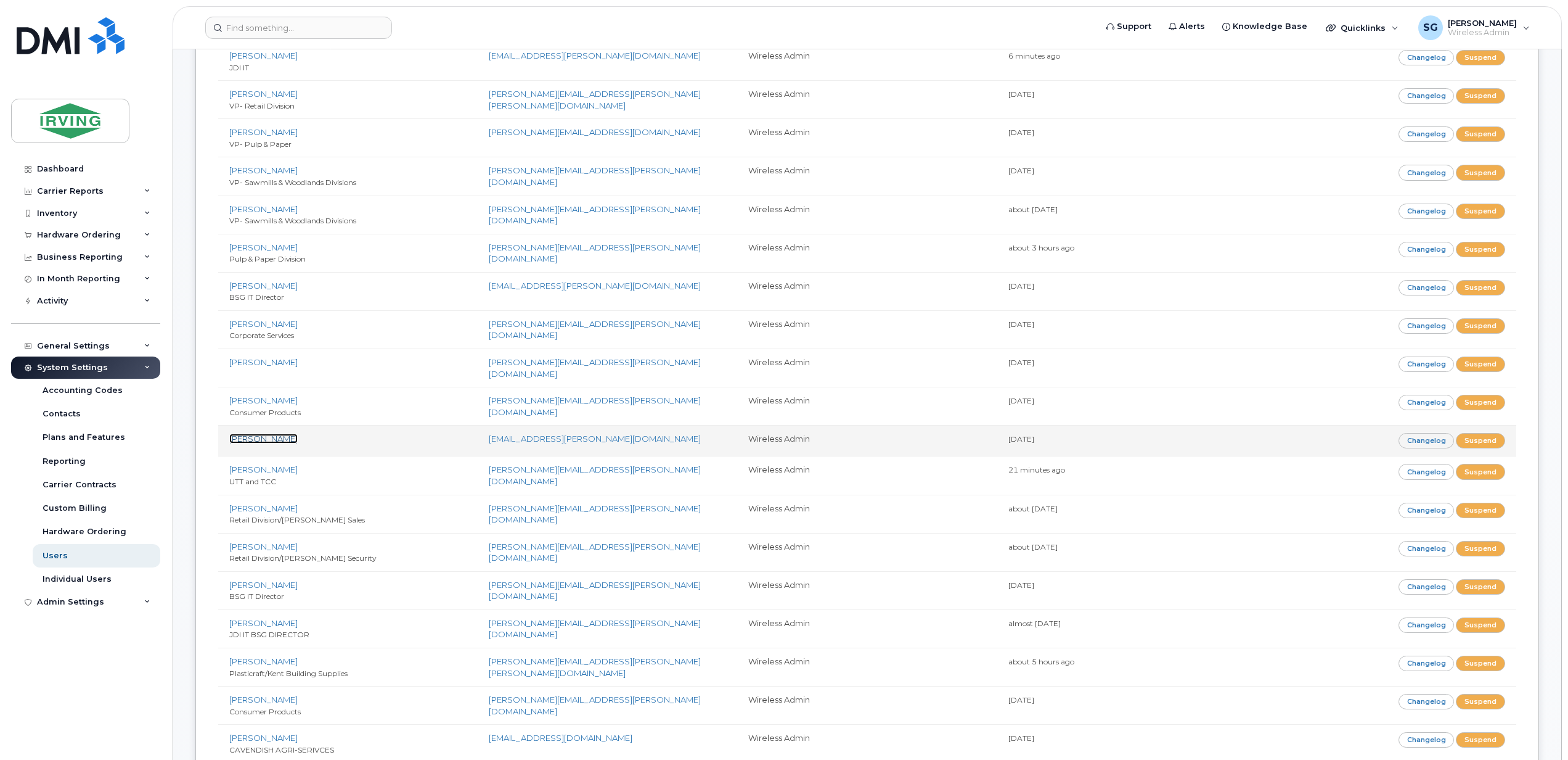
drag, startPoint x: 233, startPoint y: 418, endPoint x: 248, endPoint y: 420, distance: 15.1
click at [233, 433] on link "Cheyne, Brandie" at bounding box center [263, 438] width 68 height 10
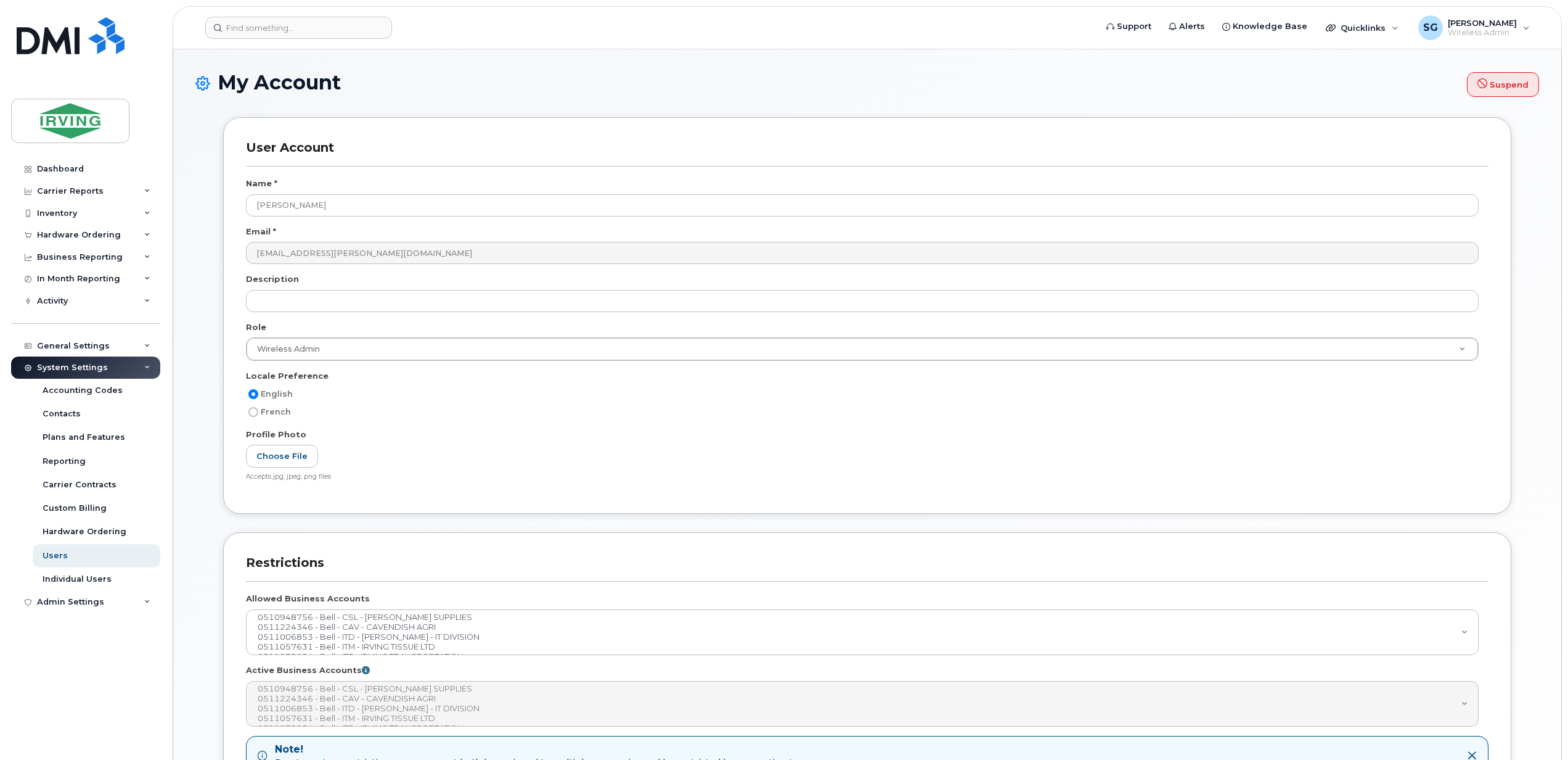
select select
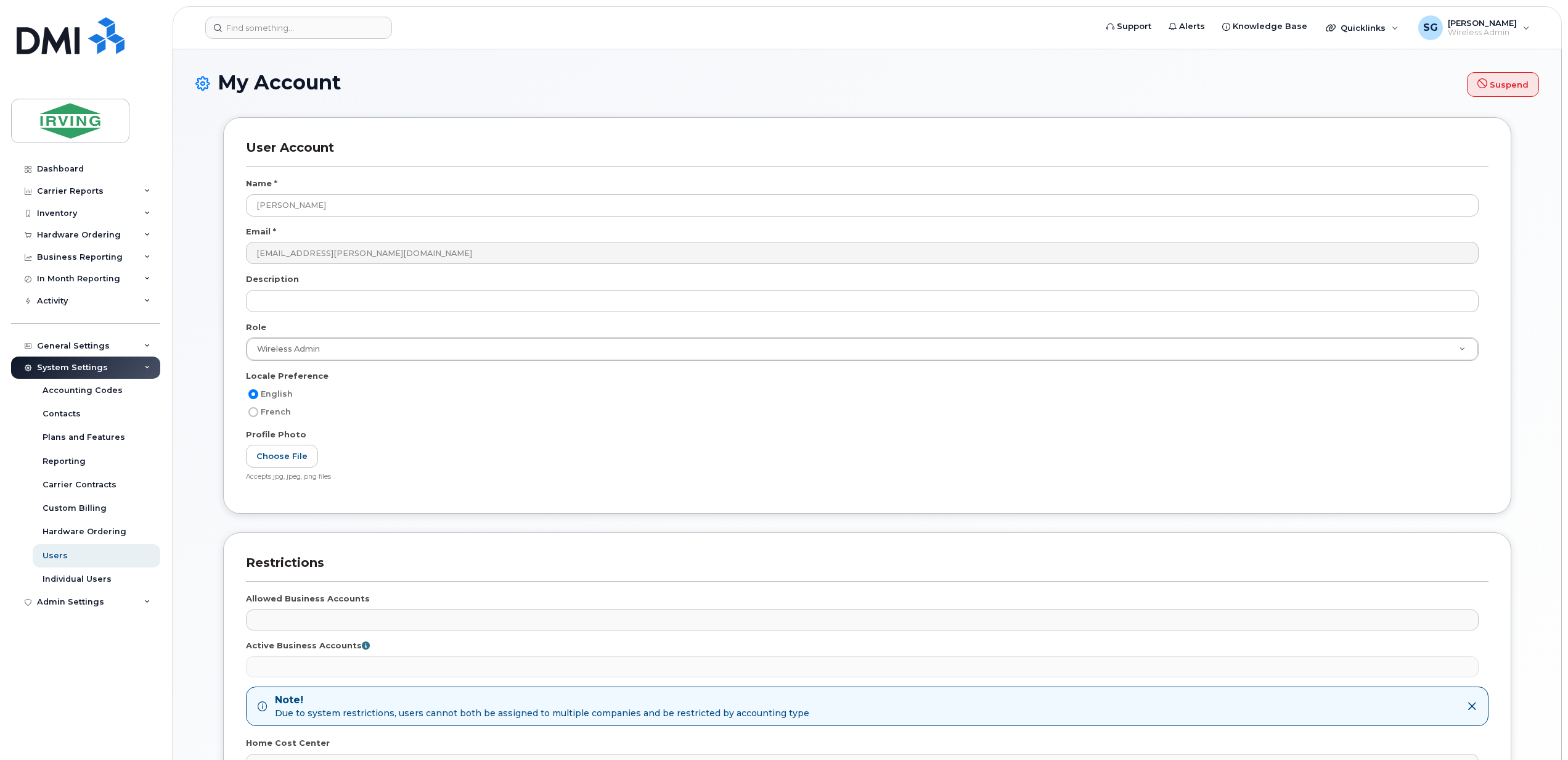
drag, startPoint x: 290, startPoint y: 211, endPoint x: 203, endPoint y: 202, distance: 87.5
click at [203, 202] on div "User Account Name * Cheyne, Brandie Email * cheyne.brandie@irvingconsumerproduc…" at bounding box center [867, 522] width 1344 height 811
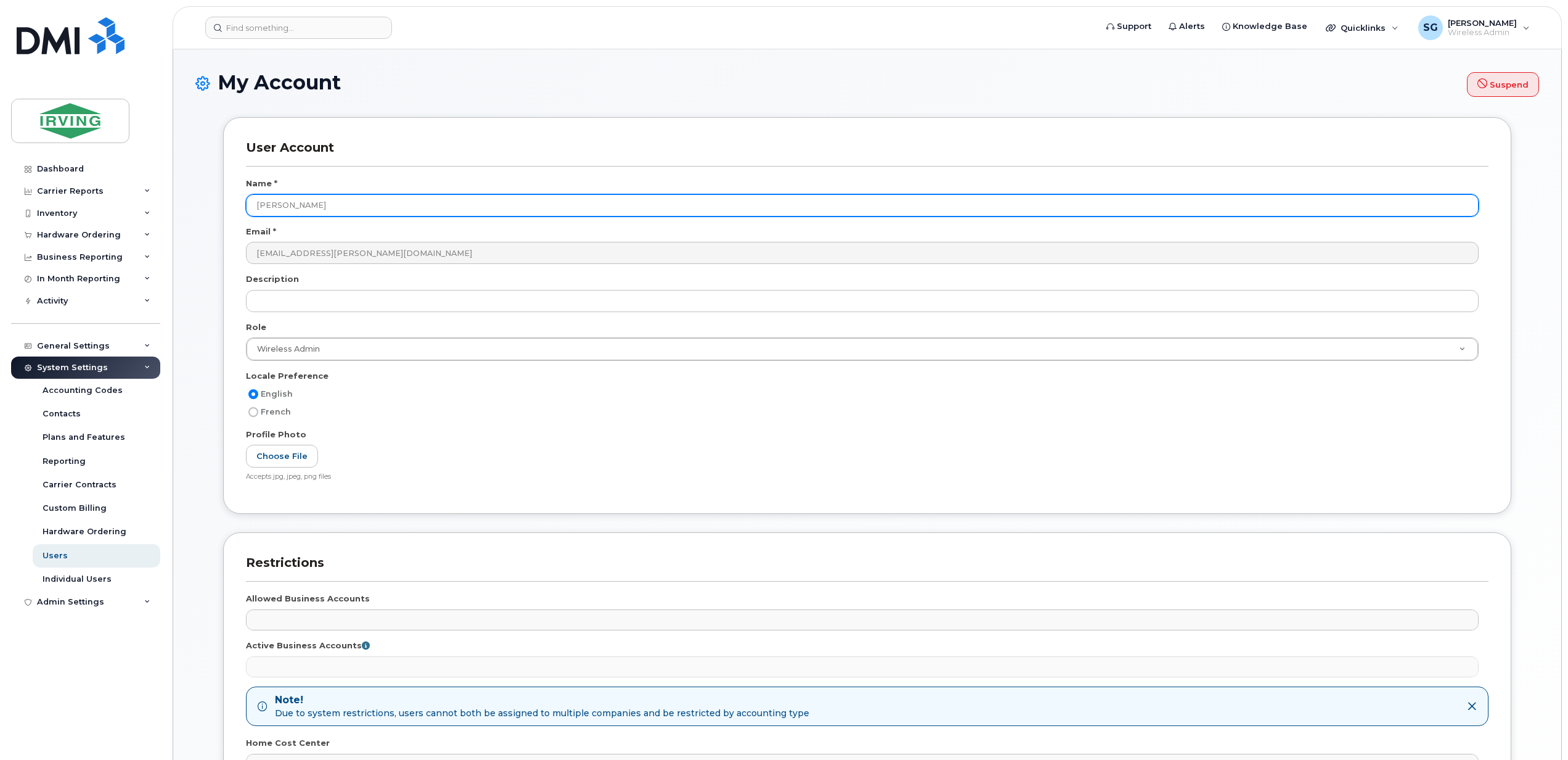
click at [353, 216] on input "Brandie" at bounding box center [862, 205] width 1233 height 22
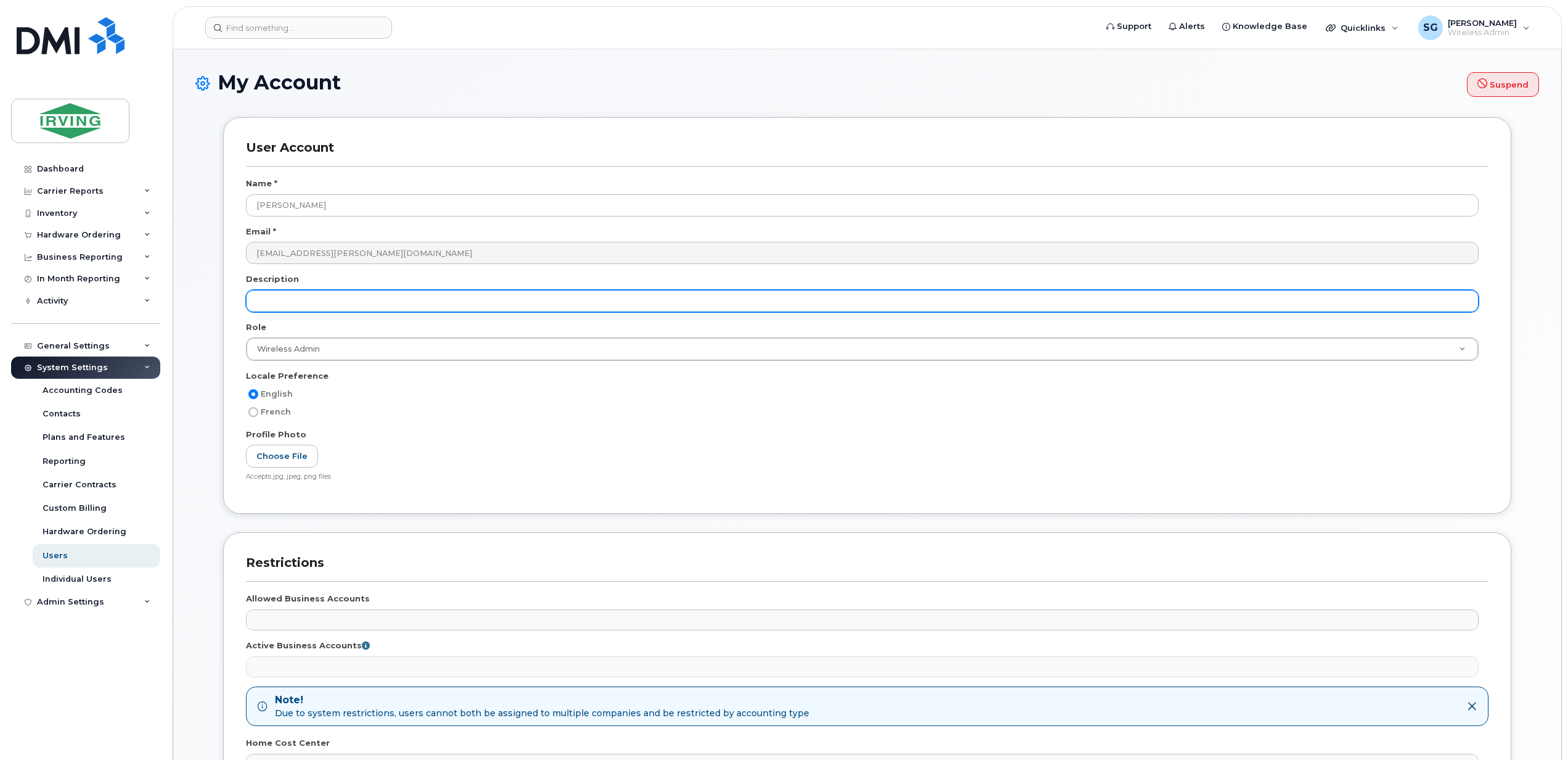
type input "Brandie Cheyne"
click at [316, 299] on input "text" at bounding box center [862, 300] width 1233 height 22
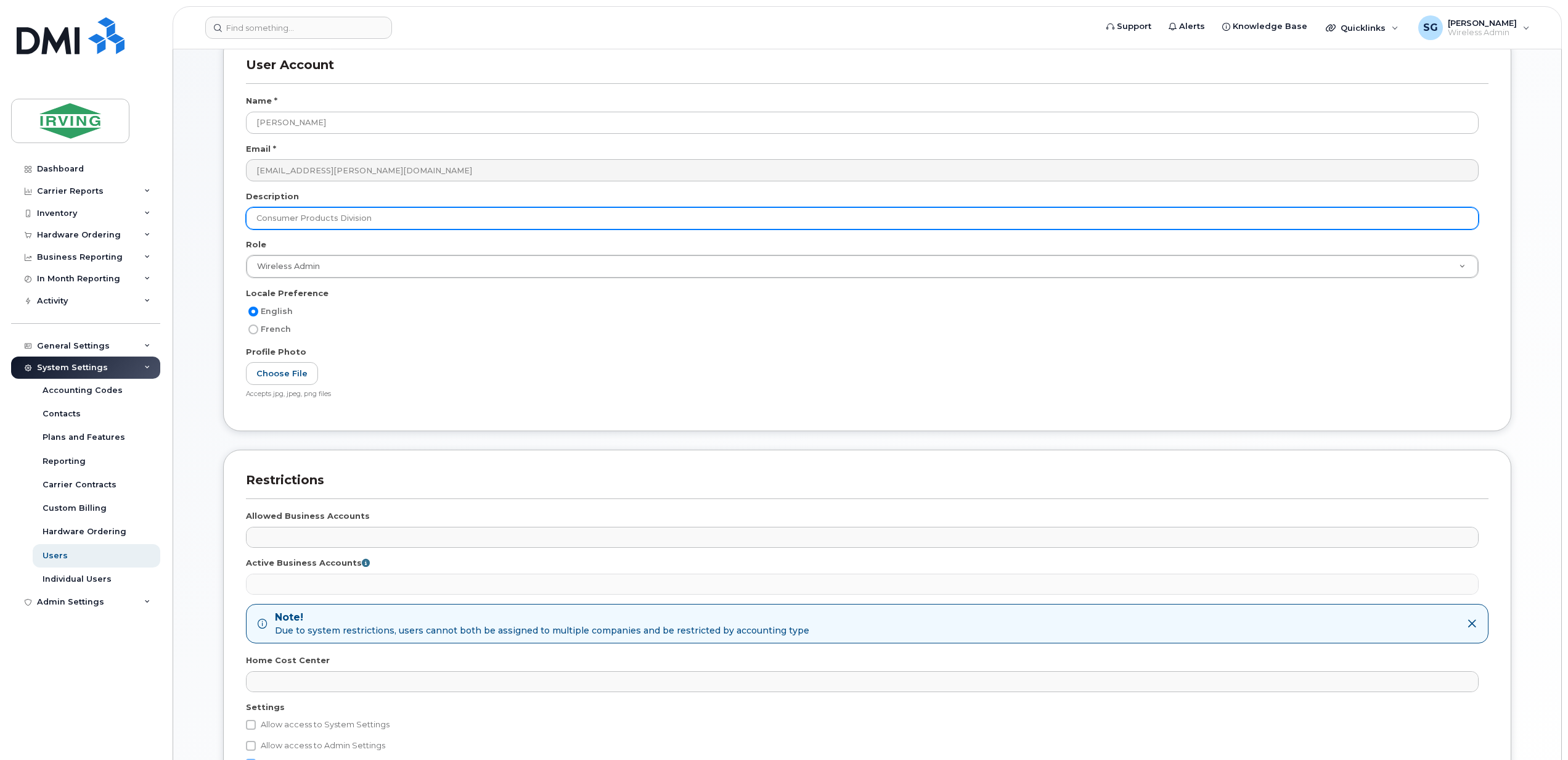
scroll to position [233, 0]
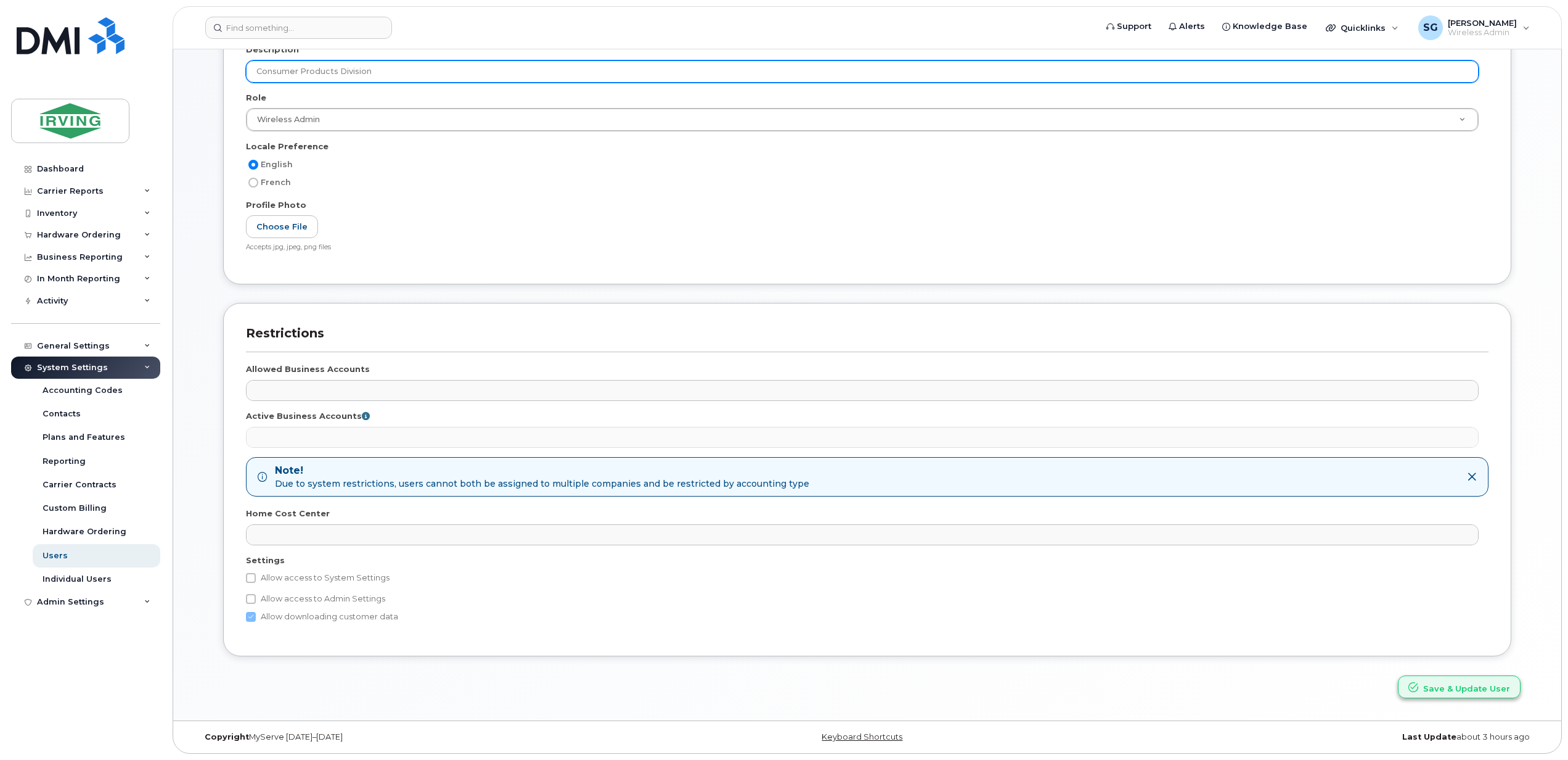
type input "Consumer Products Division"
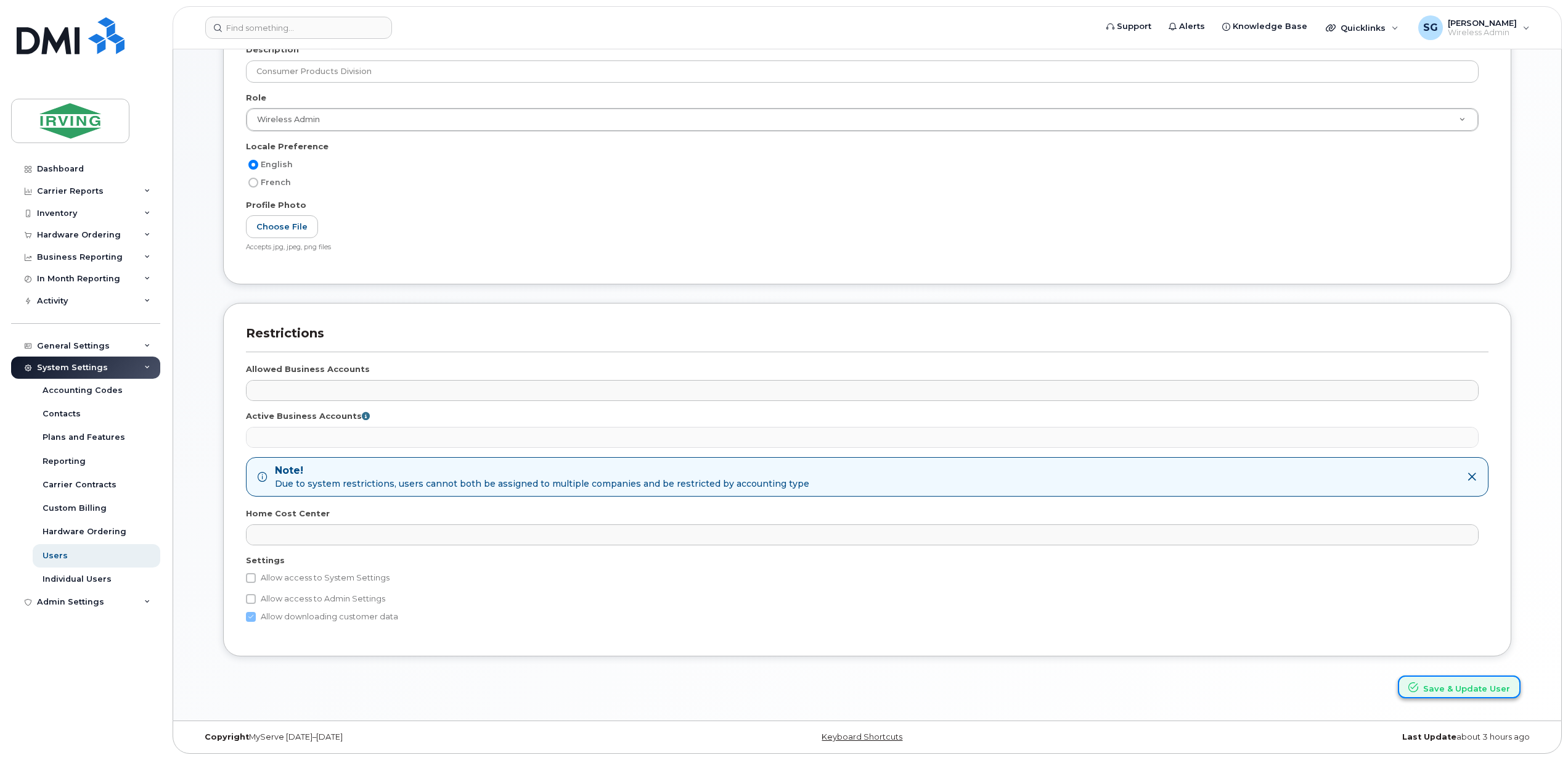
drag, startPoint x: 1438, startPoint y: 693, endPoint x: 1421, endPoint y: 692, distance: 17.0
click at [1438, 693] on button "Save & Update User" at bounding box center [1460, 686] width 122 height 23
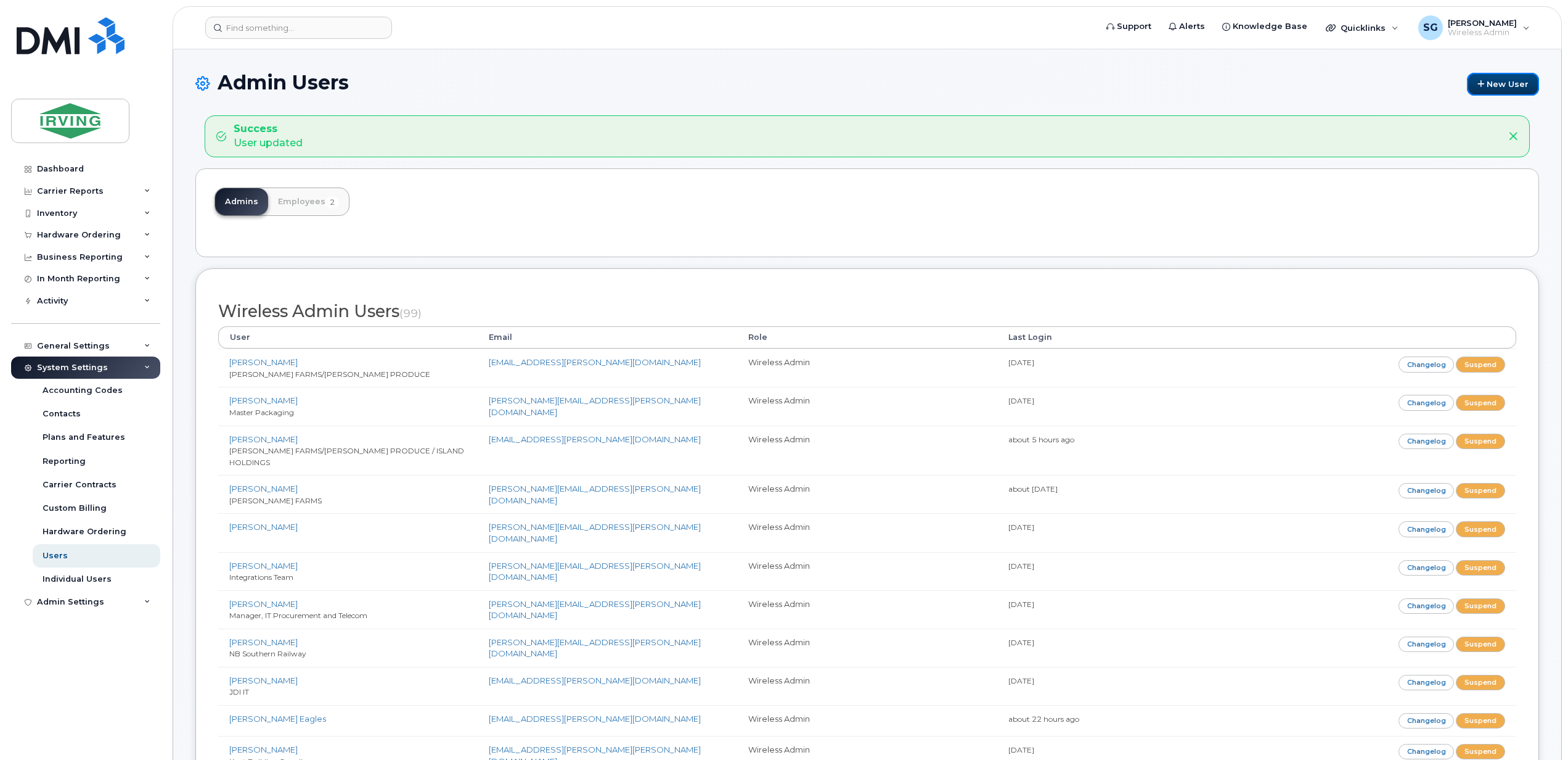
drag, startPoint x: 1505, startPoint y: 87, endPoint x: 1435, endPoint y: 114, distance: 75.0
click at [1505, 87] on link "New User" at bounding box center [1503, 84] width 72 height 23
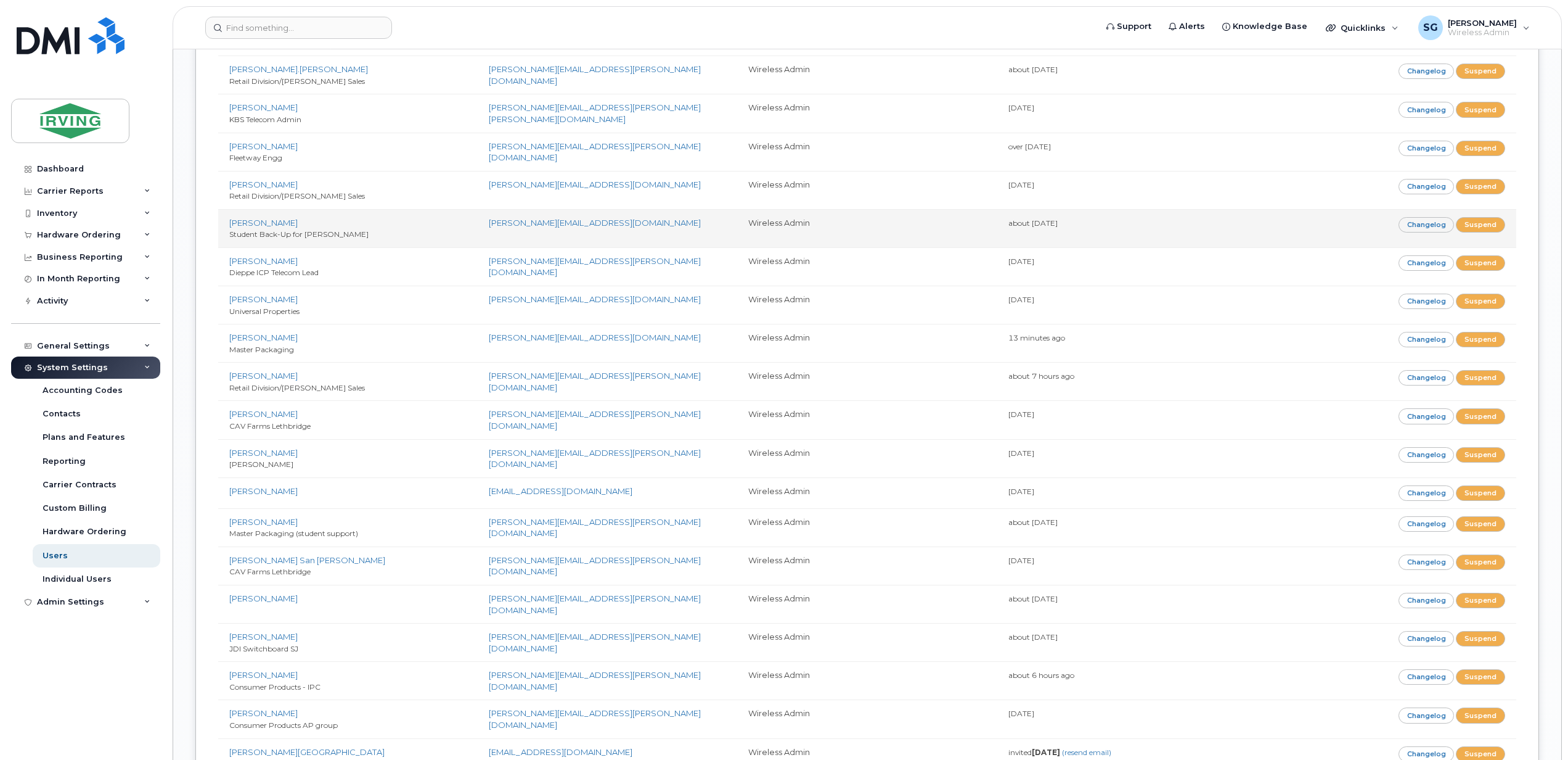
scroll to position [3536, 0]
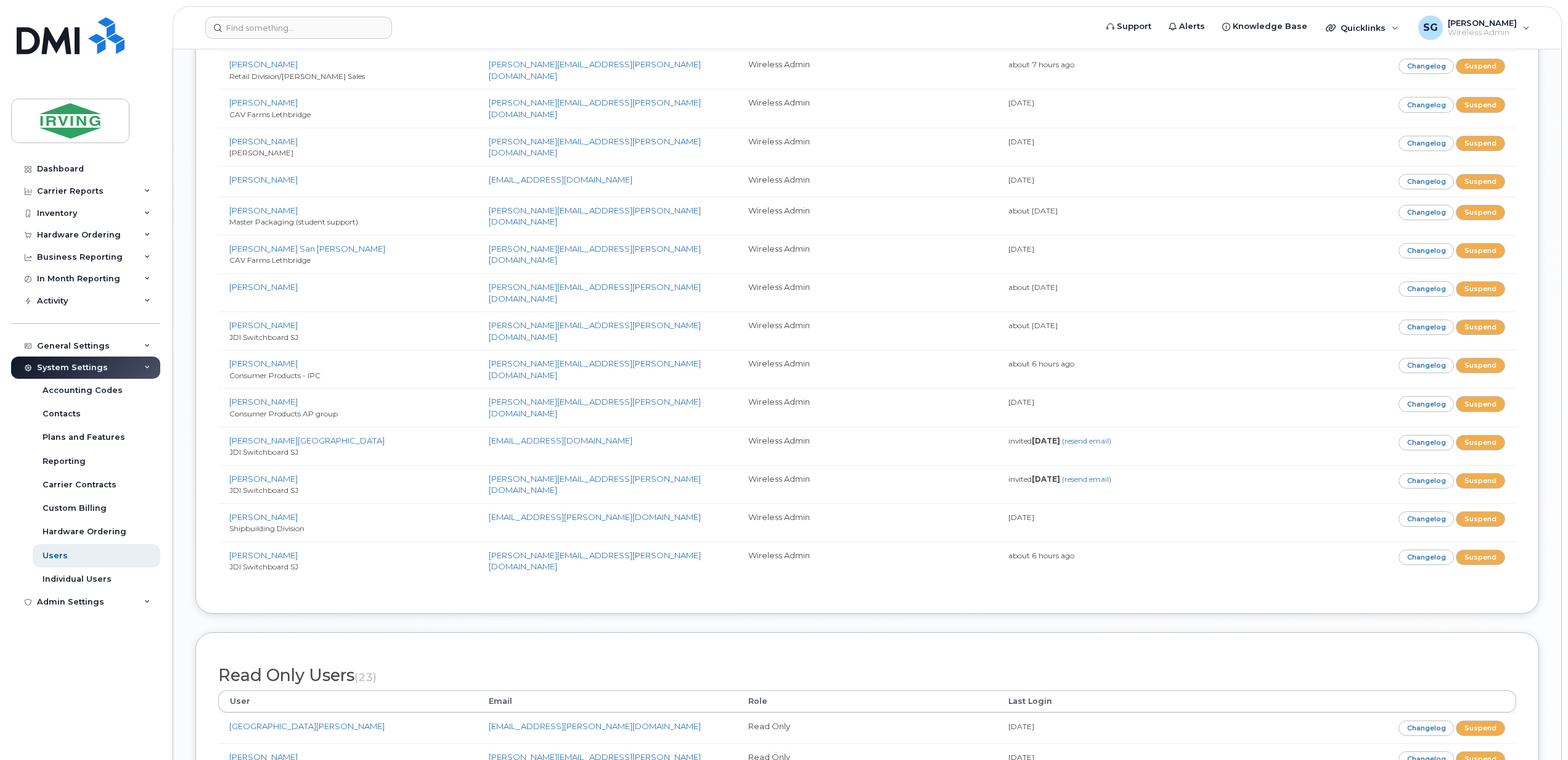
scroll to position [3046, 0]
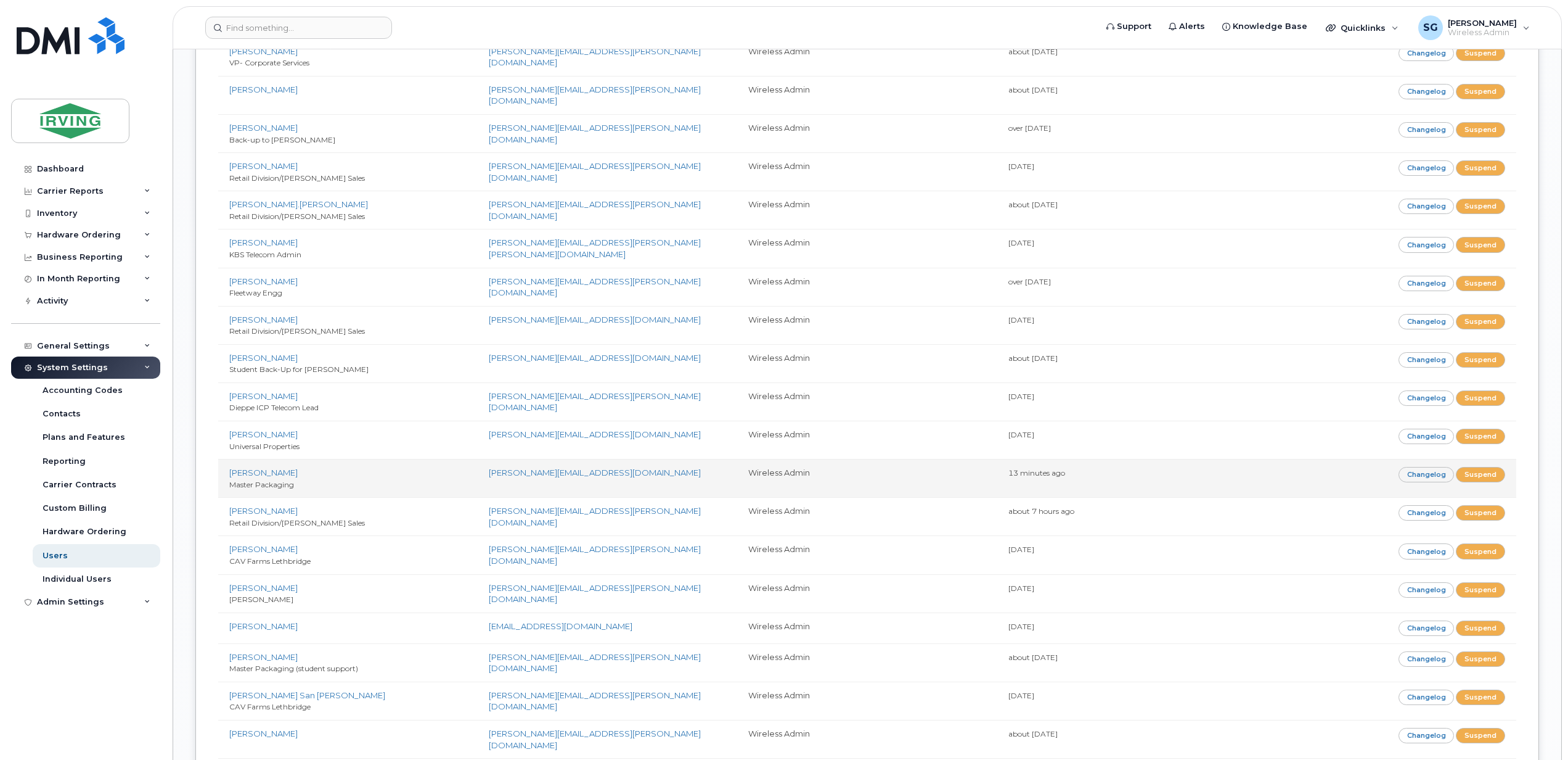
click at [239, 459] on td "Ela Doria Master Packaging" at bounding box center [347, 478] width 260 height 39
click at [228, 459] on td "Ela Doria Master Packaging" at bounding box center [347, 478] width 260 height 39
click at [241, 468] on link "Ela Doria" at bounding box center [263, 472] width 68 height 10
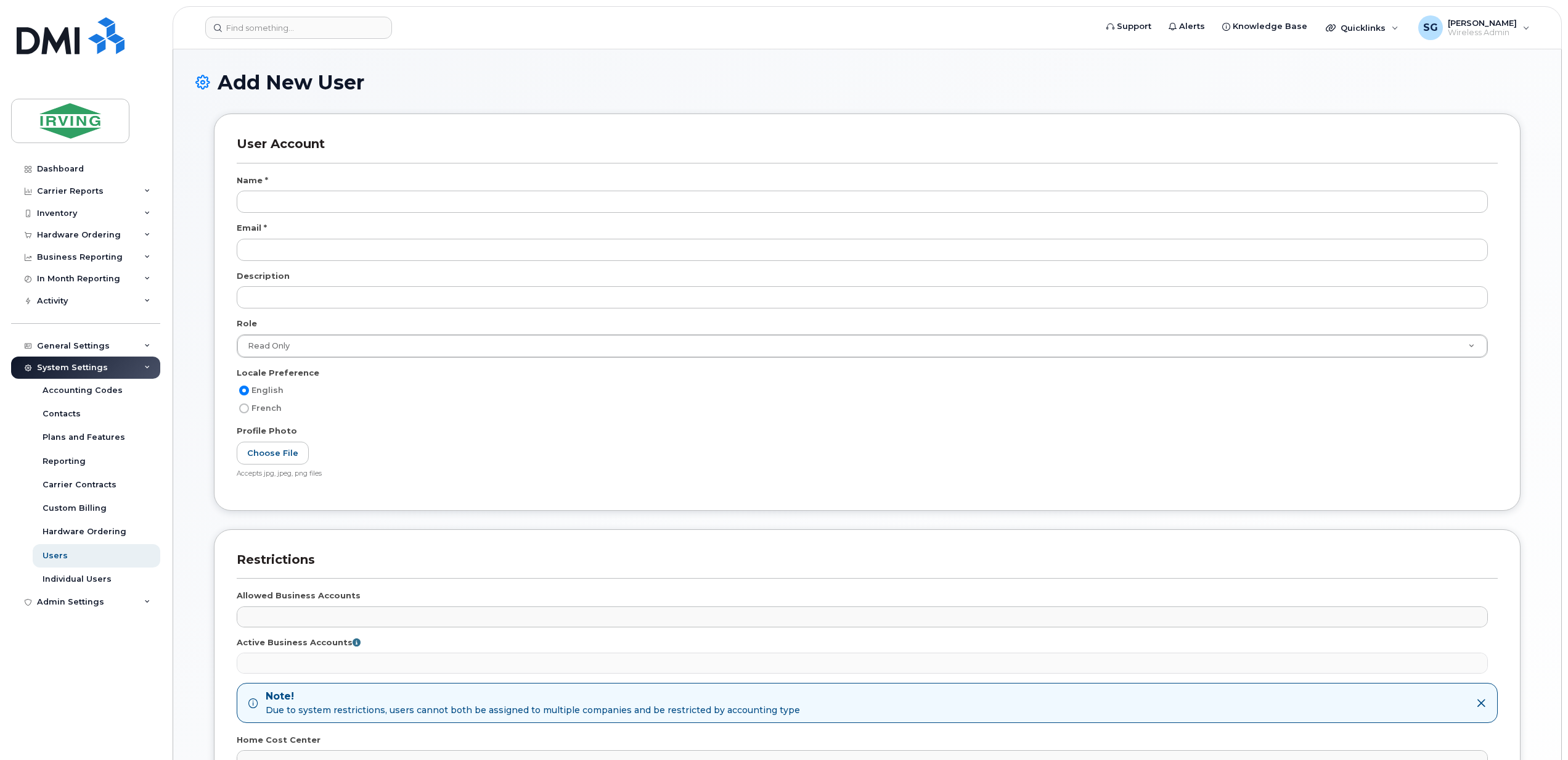
select select
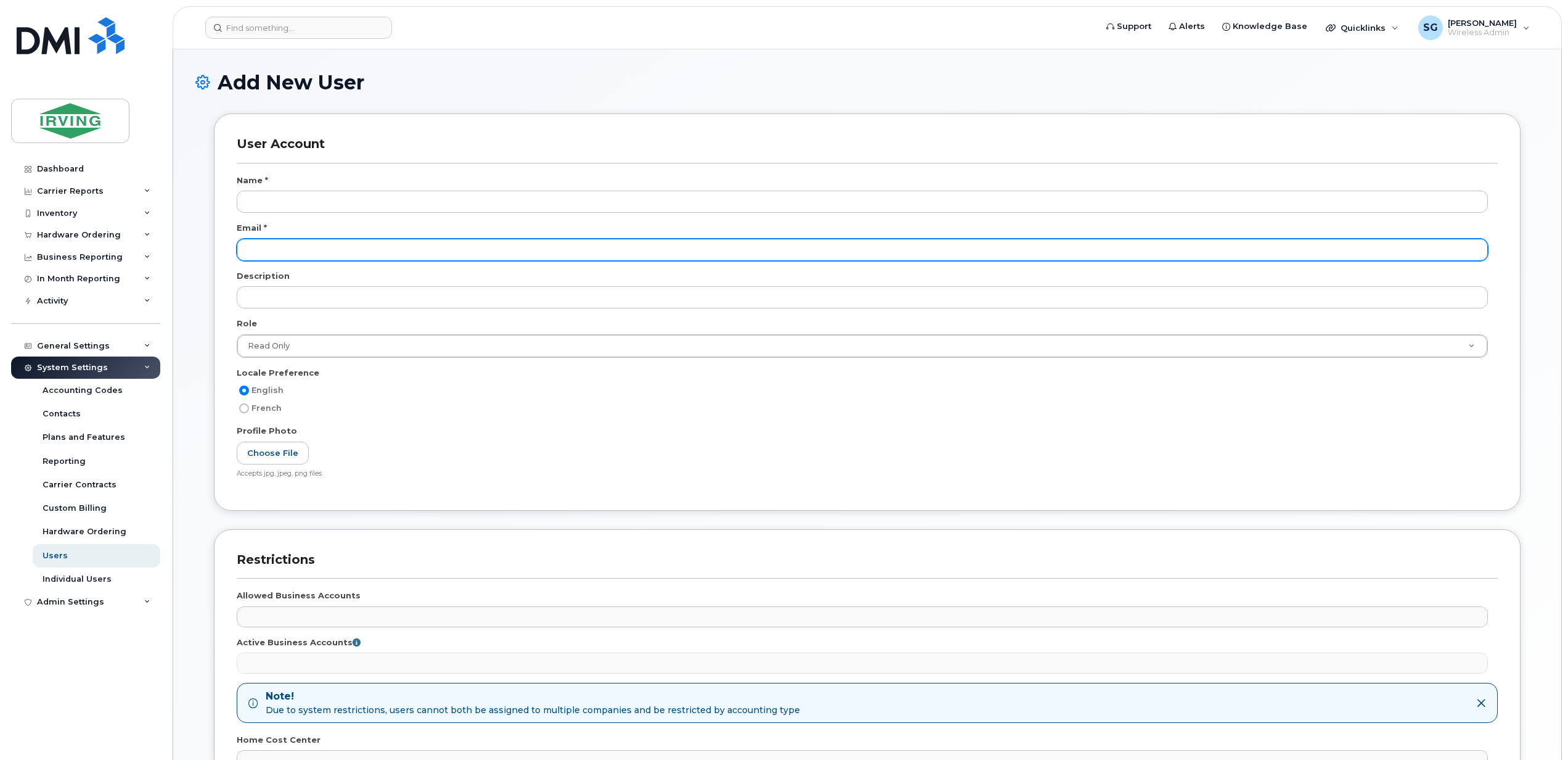
click at [298, 244] on input "email" at bounding box center [863, 250] width 1251 height 22
paste input "[PERSON_NAME][EMAIL_ADDRESS][PERSON_NAME][DOMAIN_NAME]"
type input "[PERSON_NAME][EMAIL_ADDRESS][PERSON_NAME][DOMAIN_NAME]"
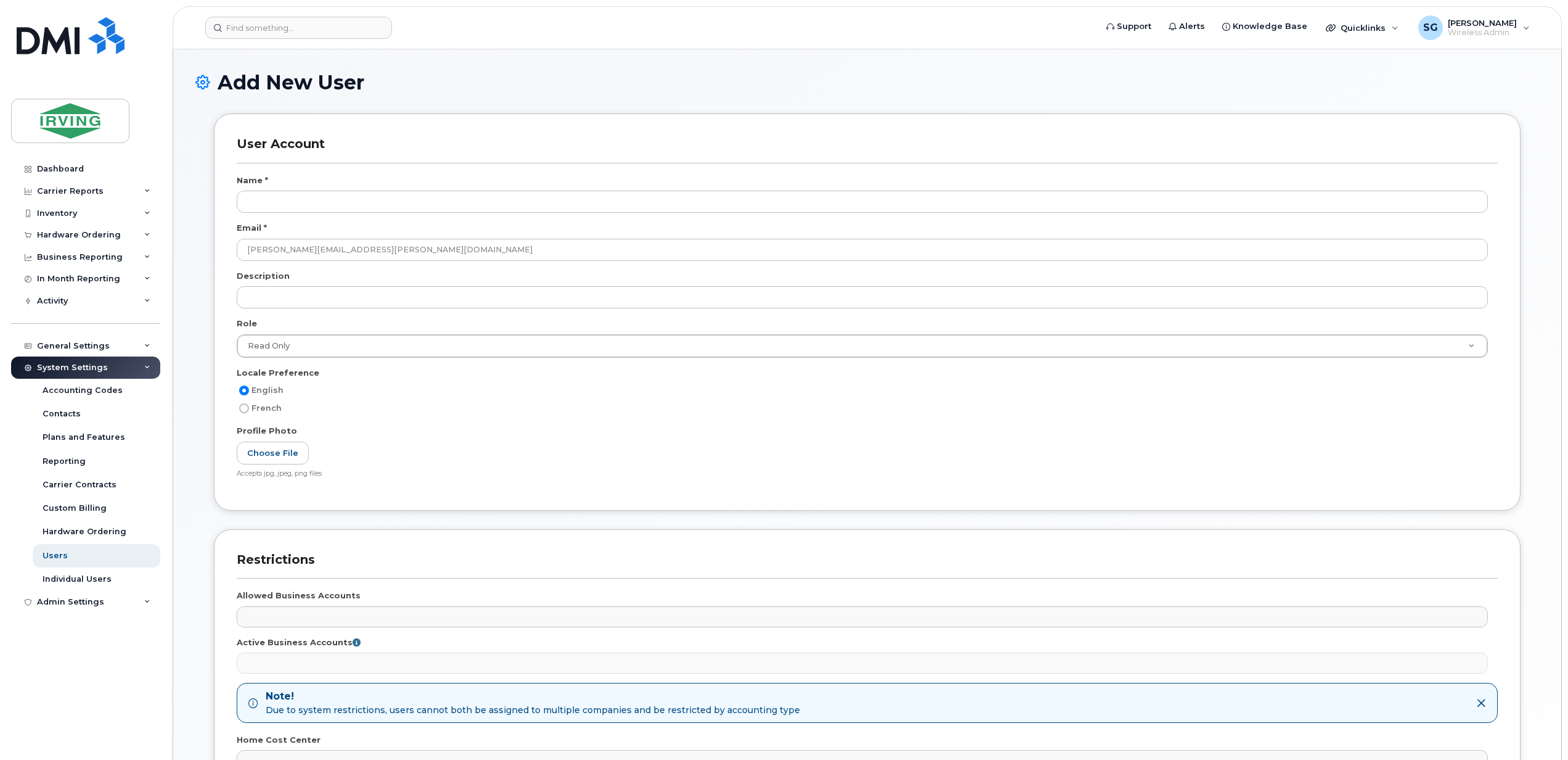
click at [284, 285] on div "Description" at bounding box center [867, 278] width 1261 height 17
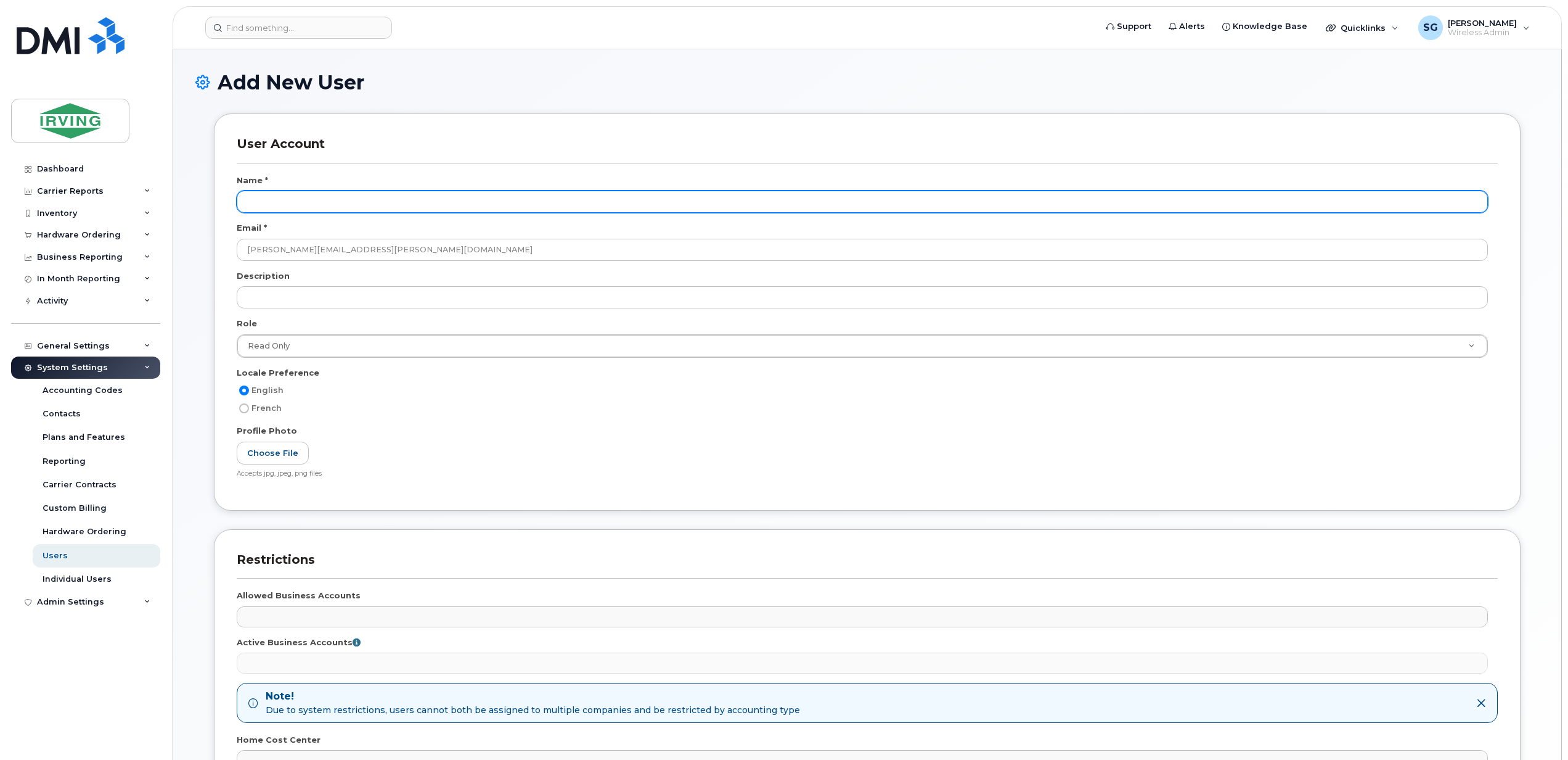
click at [326, 208] on input "text" at bounding box center [863, 201] width 1251 height 22
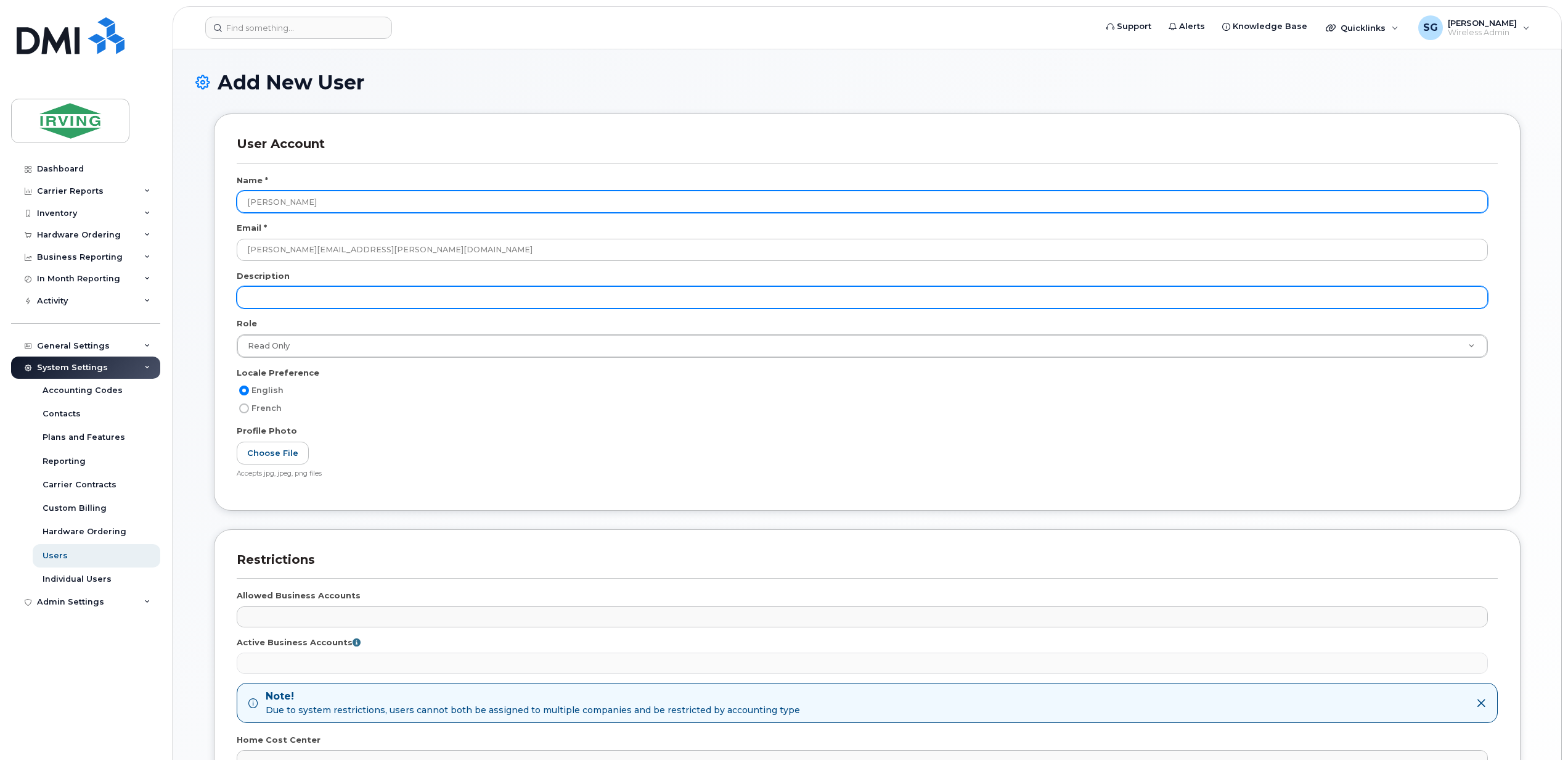
type input "[PERSON_NAME]"
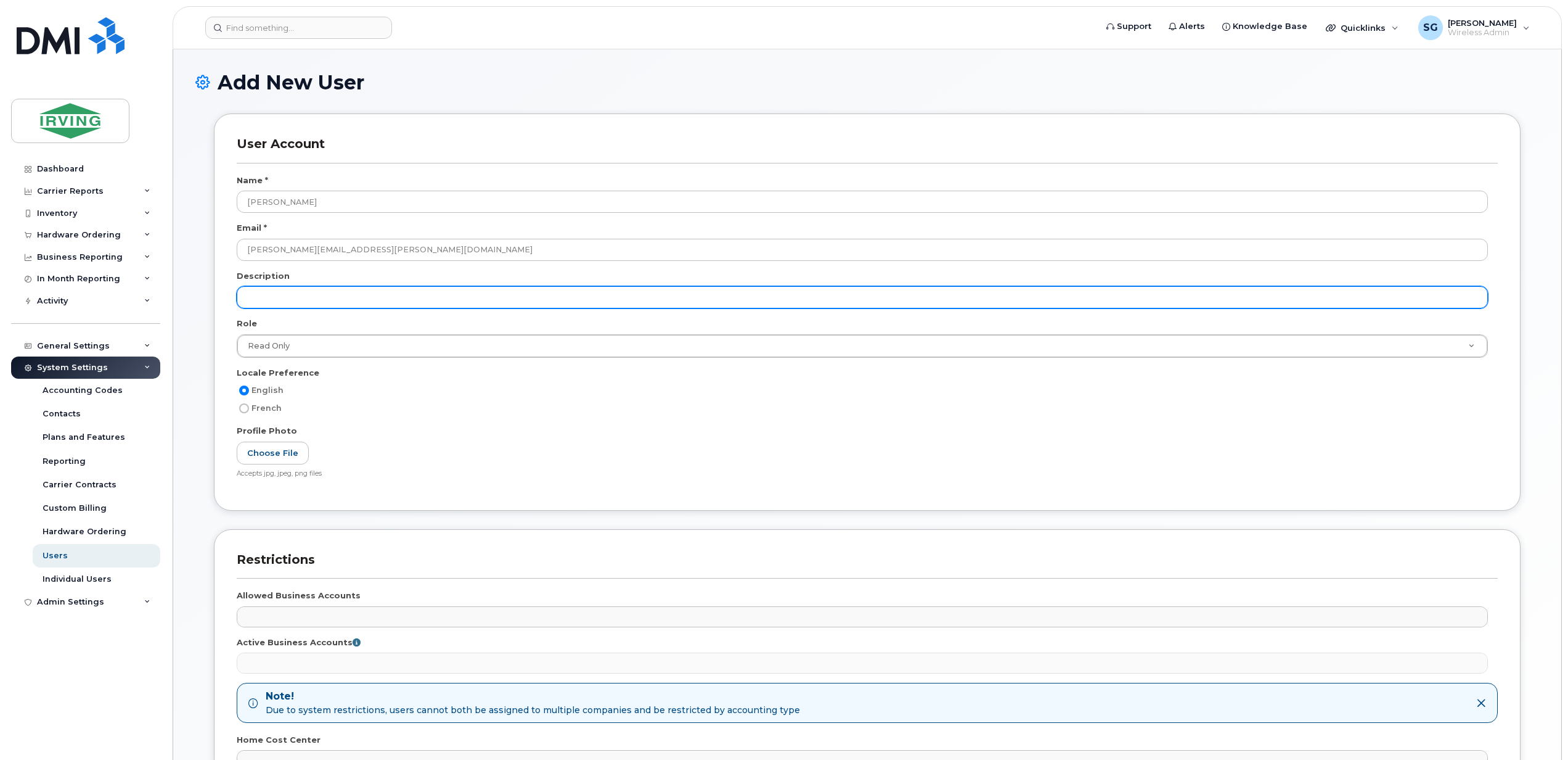
click at [270, 307] on input "text" at bounding box center [863, 297] width 1251 height 22
type input "M"
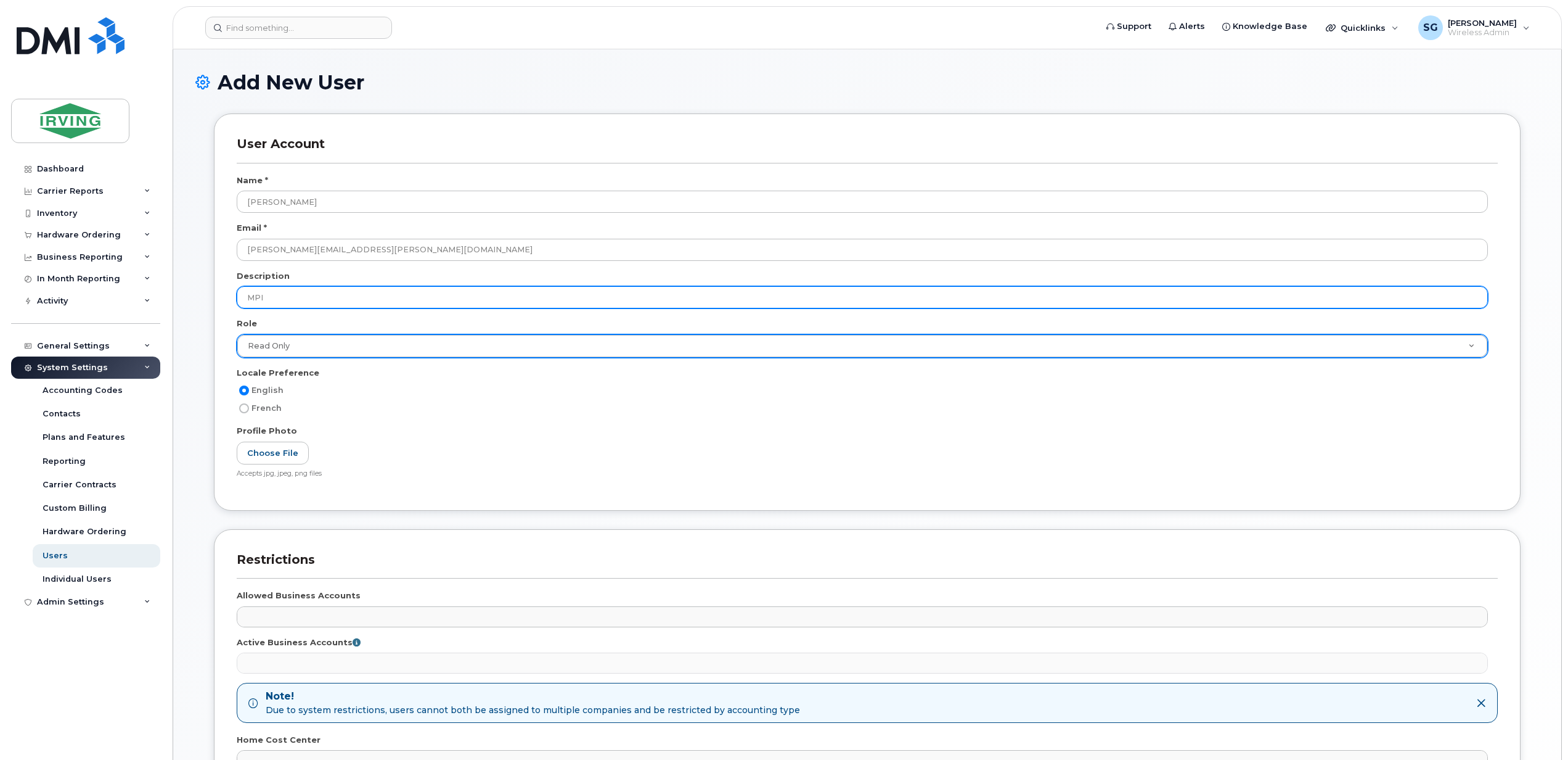
type input "MPI"
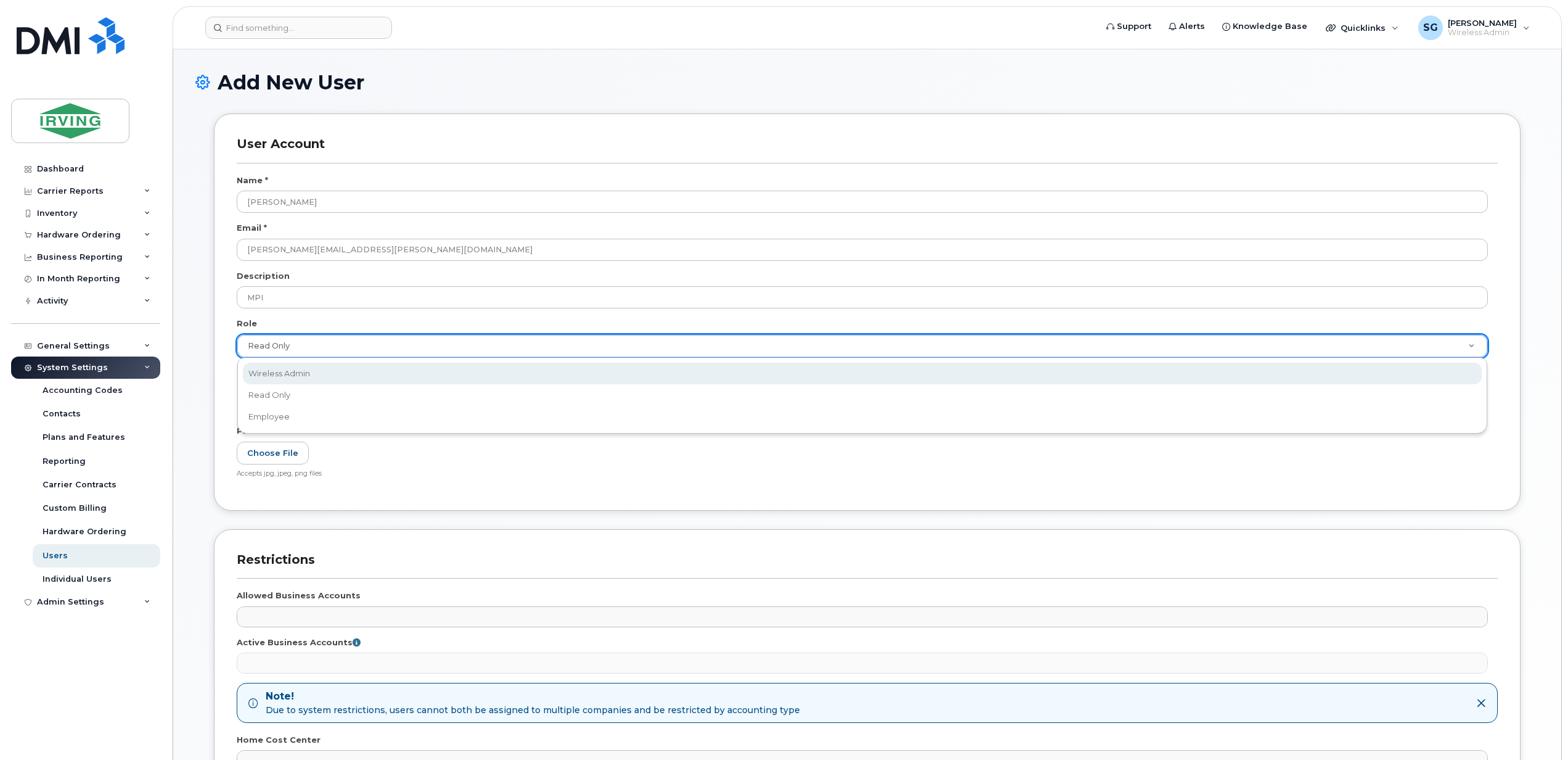
select select "wireless_admin"
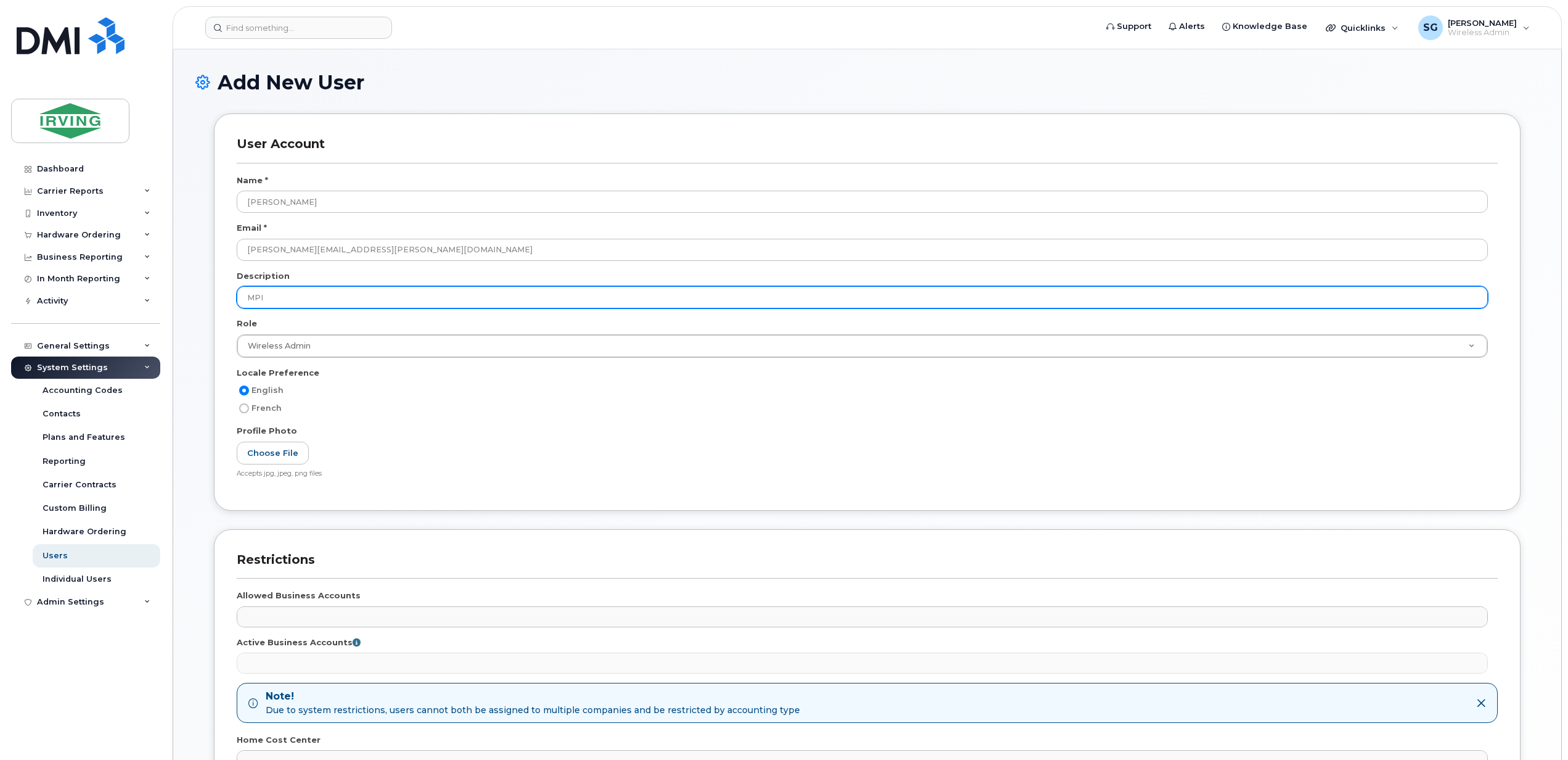
drag, startPoint x: 304, startPoint y: 296, endPoint x: 171, endPoint y: 301, distance: 133.1
click at [171, 301] on body "Support Alerts Knowledge Base Quicklinks Suspend / Cancel Device Change SIM Car…" at bounding box center [784, 493] width 1568 height 986
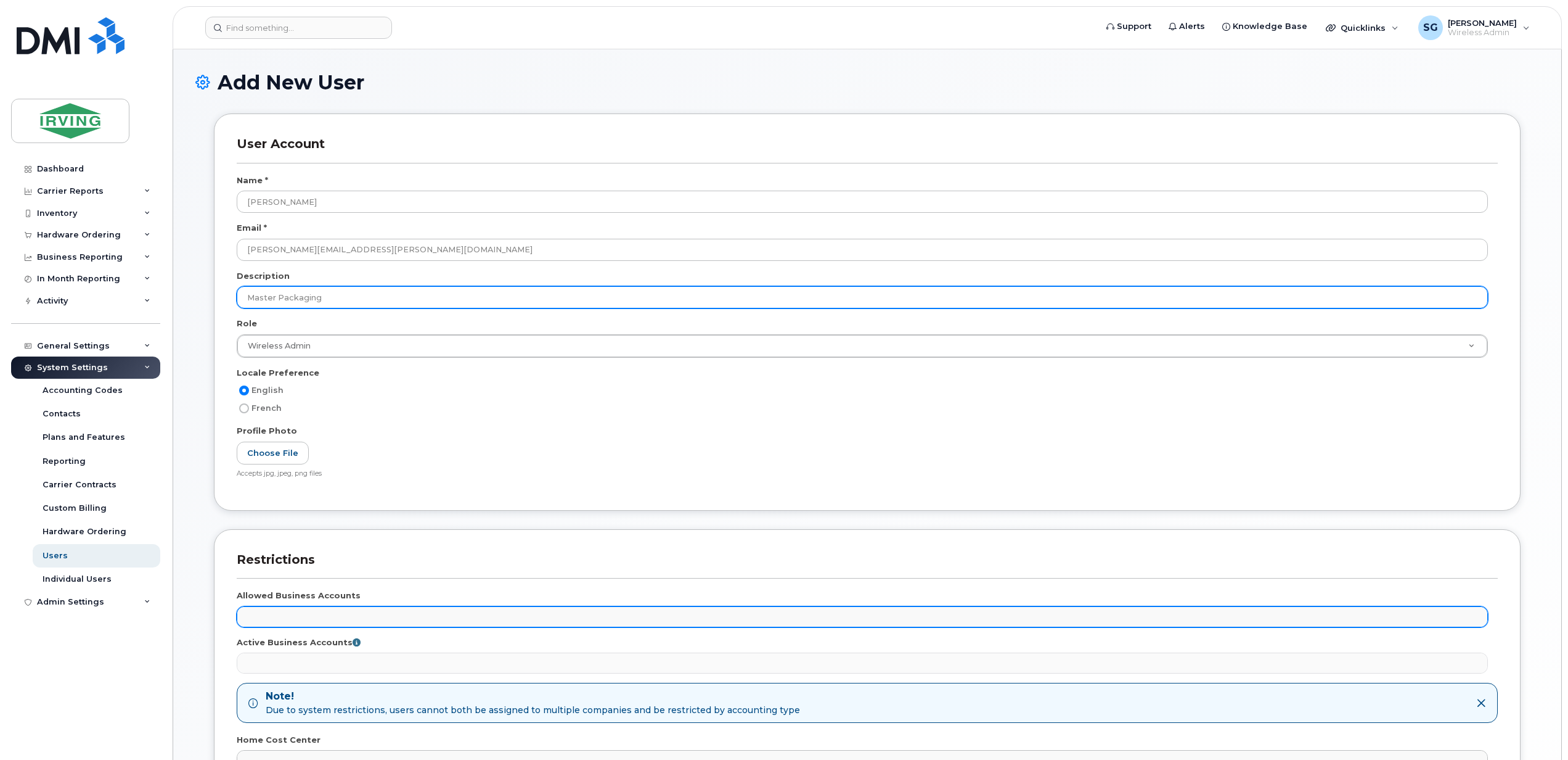
type input "Master Packaging"
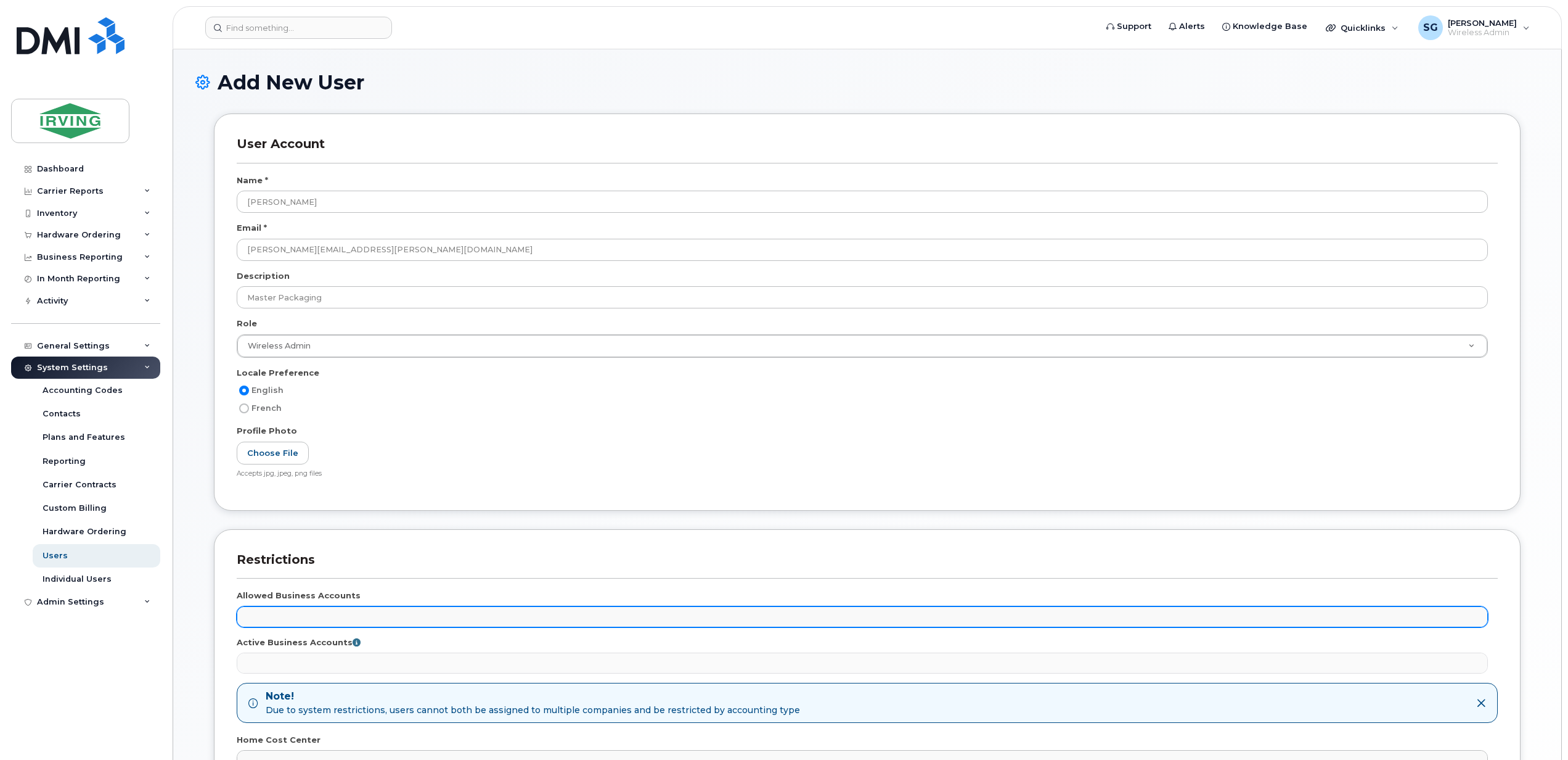
click at [254, 613] on input "text" at bounding box center [250, 616] width 12 height 18
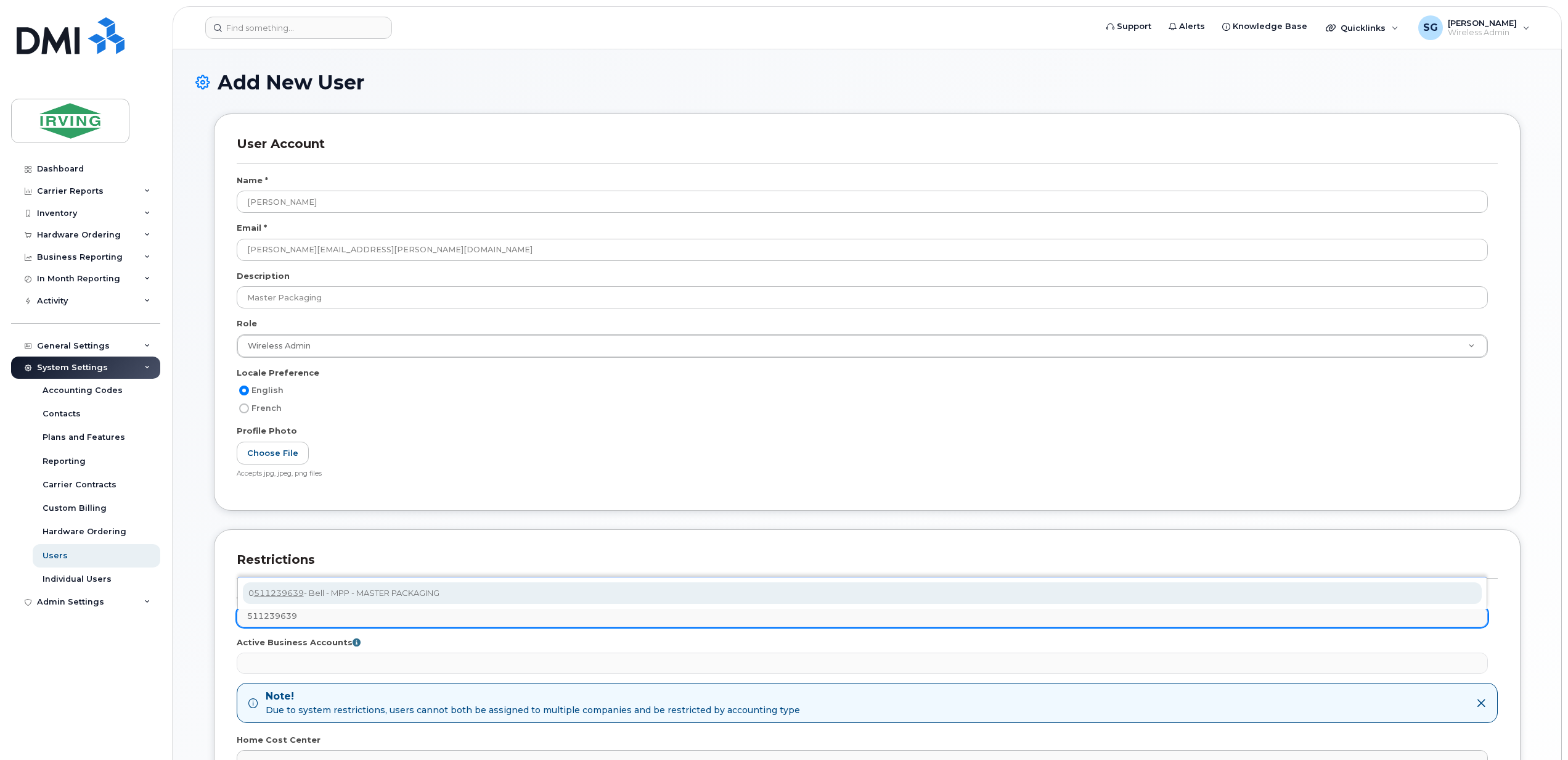
type input "511239639"
select select "11325"
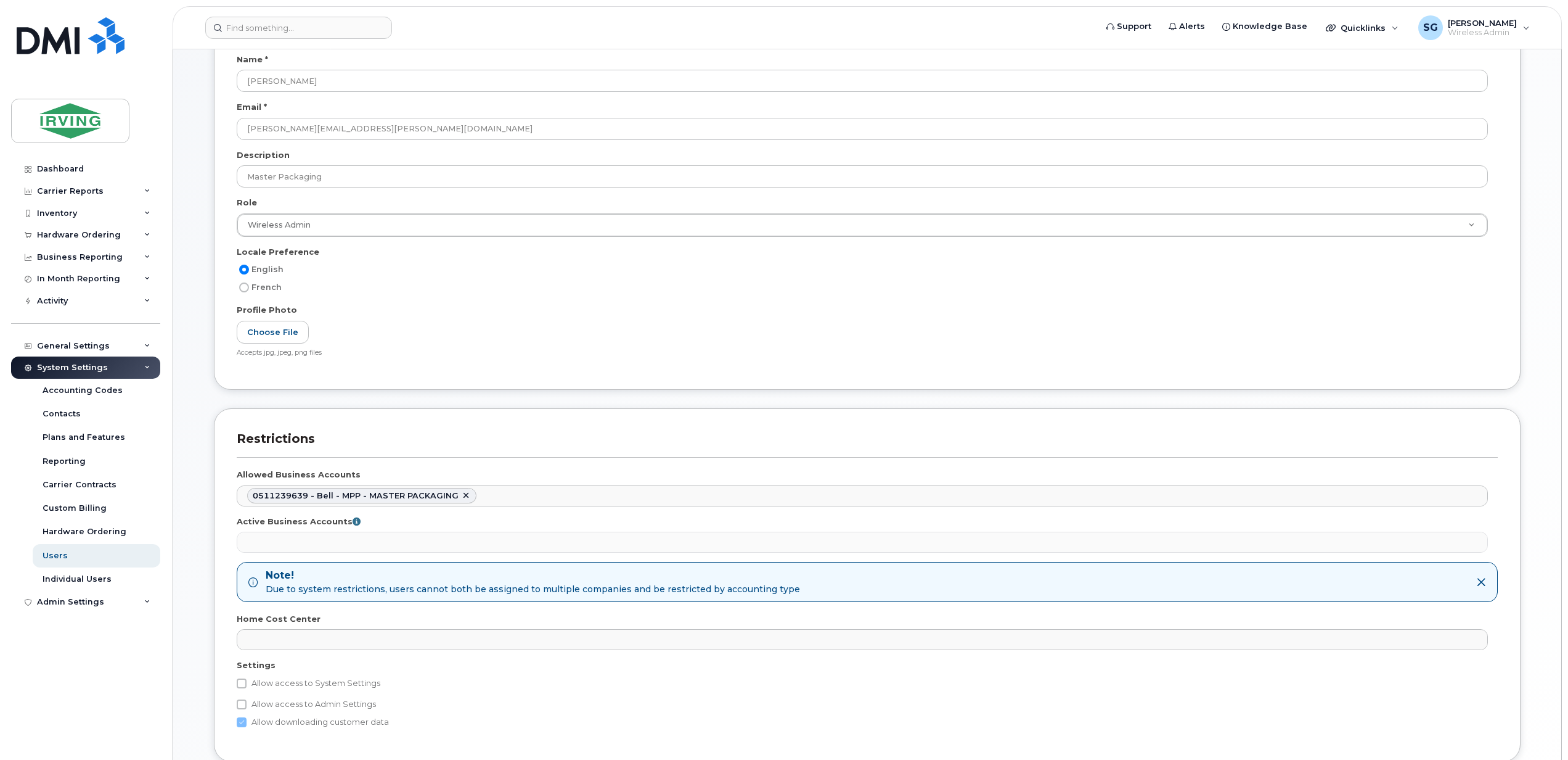
scroll to position [230, 0]
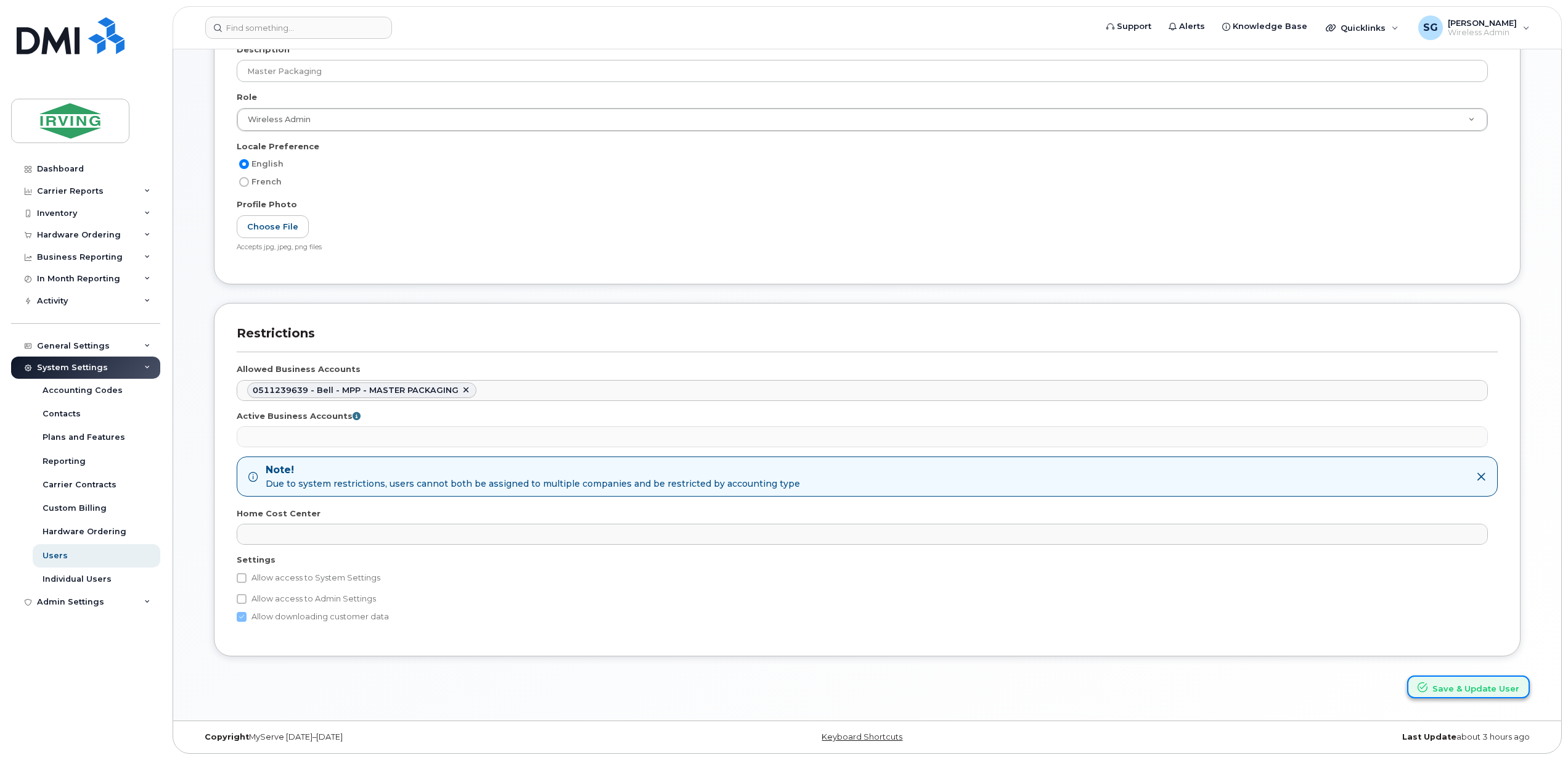
click at [1502, 692] on button "Save & Update User" at bounding box center [1468, 686] width 122 height 23
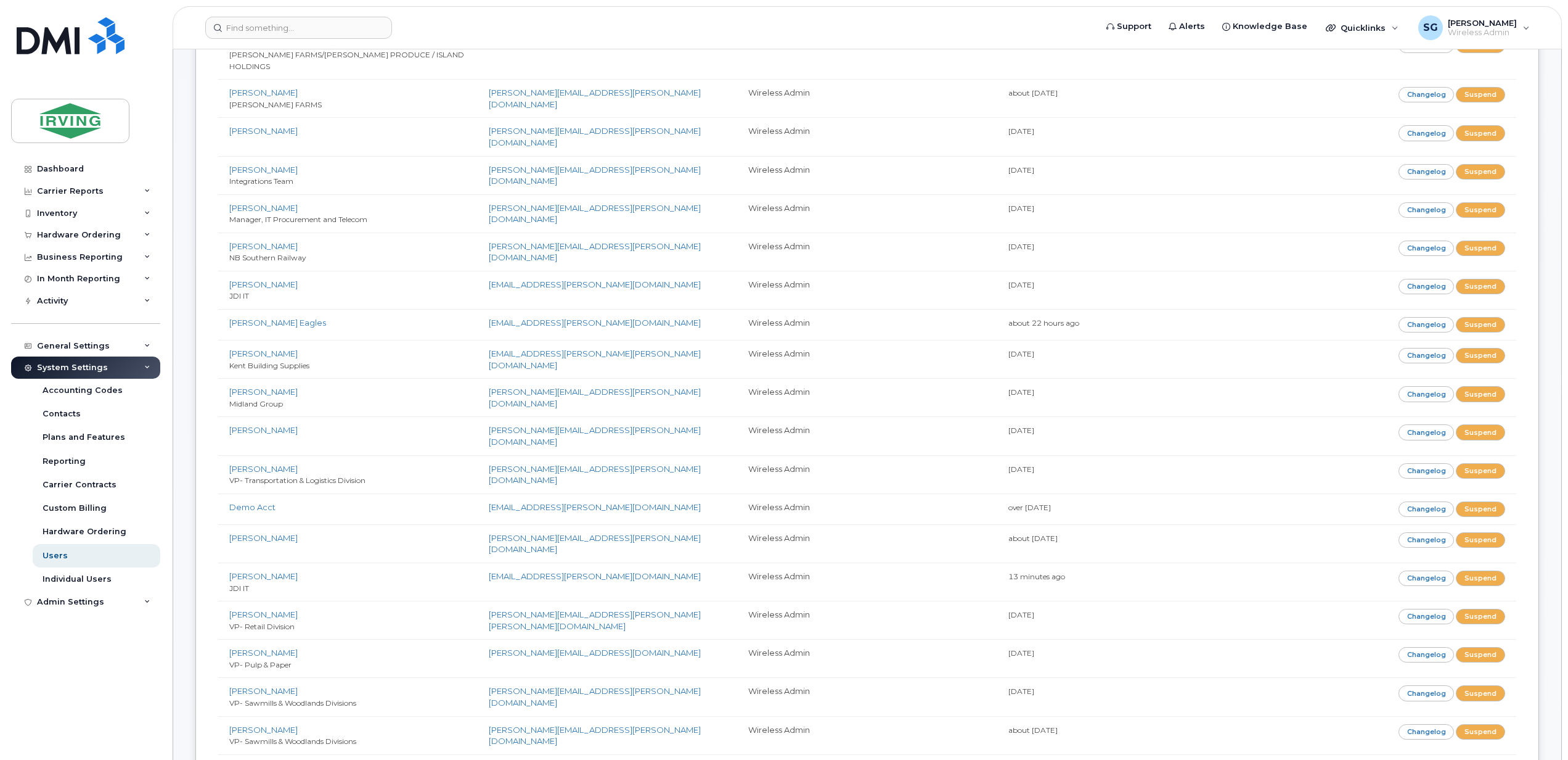
scroll to position [575, 0]
